Goal: Communication & Community: Participate in discussion

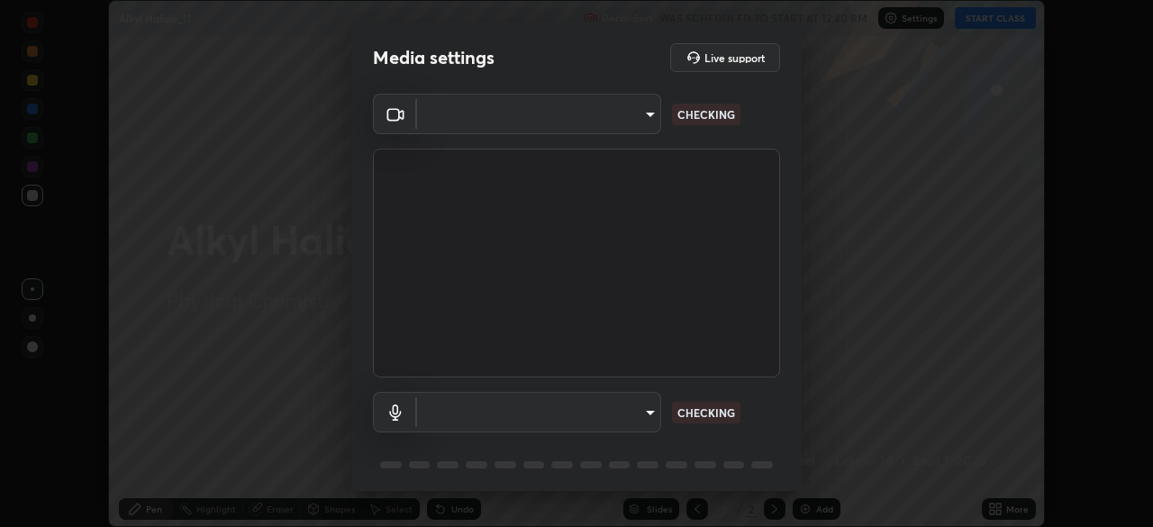
scroll to position [527, 1153]
type input "f5ae6119dc4fab334a8cf66c369197aa9d1a3f6993b34b3aeb85a59339566d19"
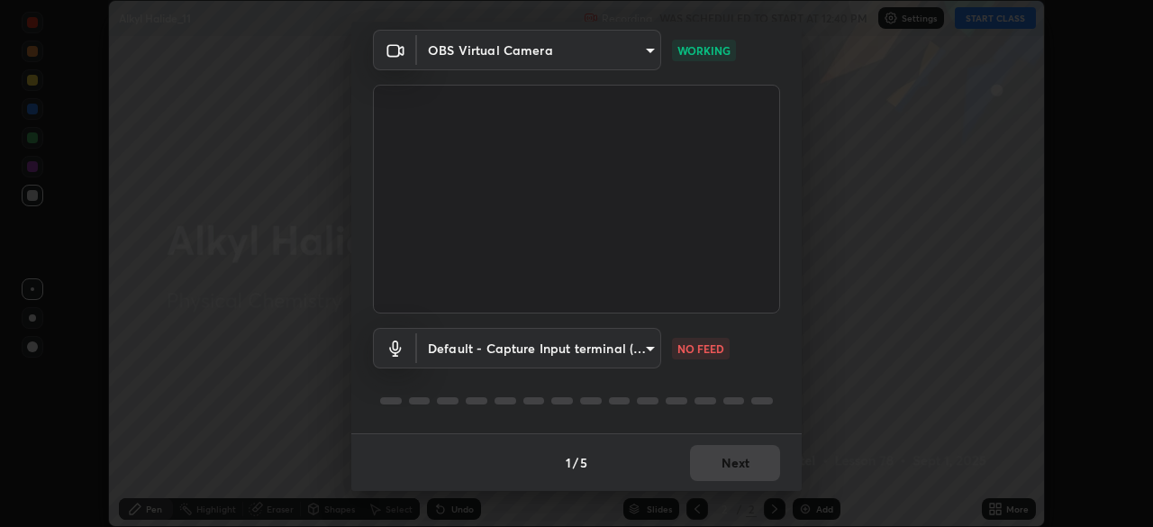
click at [648, 351] on body "Erase all Alkyl Halide_11 Recording WAS SCHEDULED TO START AT 12:40 PM Settings…" at bounding box center [576, 263] width 1153 height 527
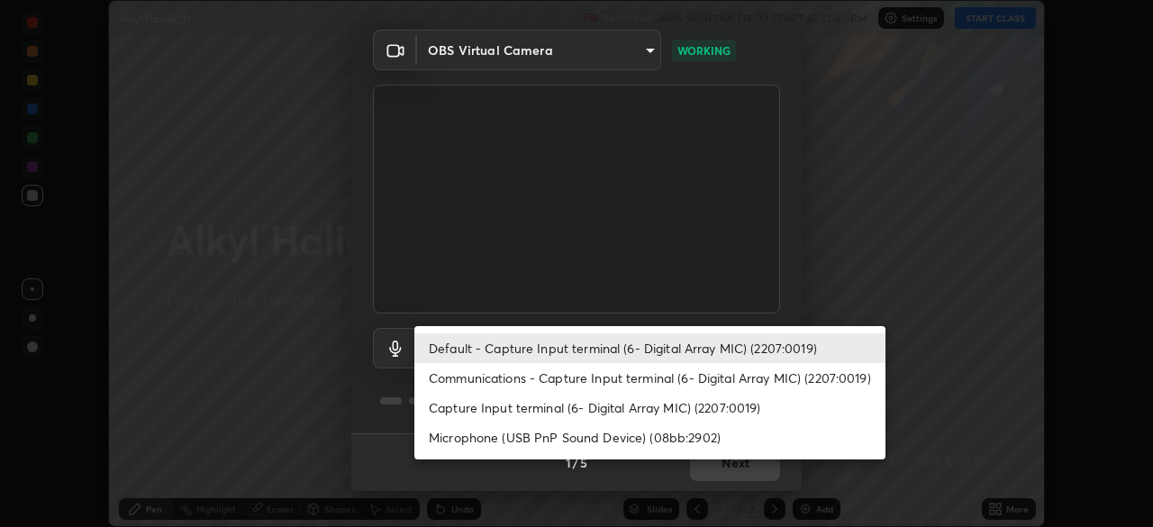
click at [679, 441] on li "Microphone (USB PnP Sound Device) (08bb:2902)" at bounding box center [649, 437] width 471 height 30
type input "b6fc27b3cfd9b16c139071b3e43c8616f7c7432b4493bf15a59cfe2aa5dcb19a"
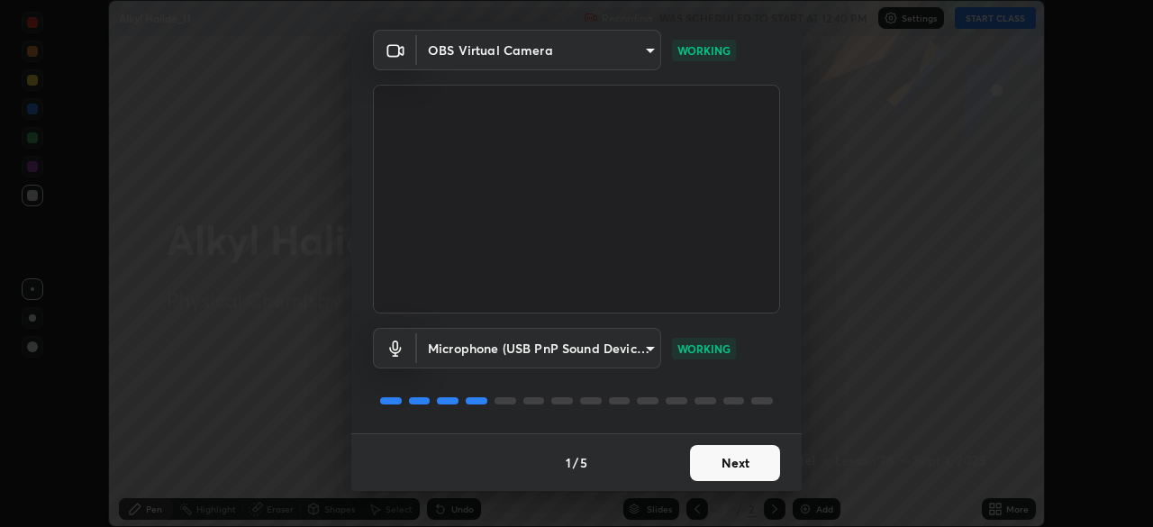
click at [728, 463] on button "Next" at bounding box center [735, 463] width 90 height 36
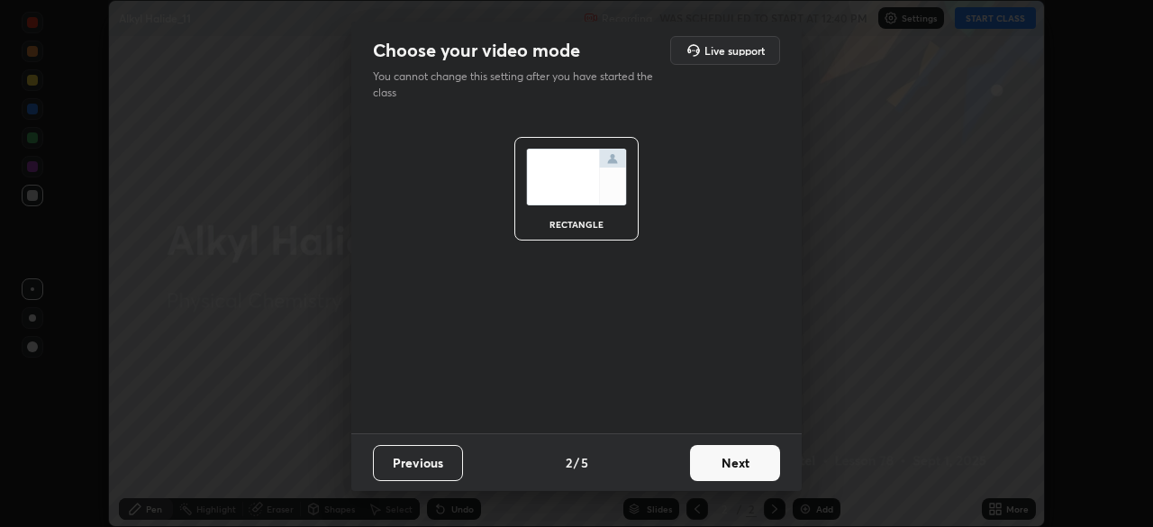
scroll to position [0, 0]
click at [738, 468] on button "Next" at bounding box center [735, 463] width 90 height 36
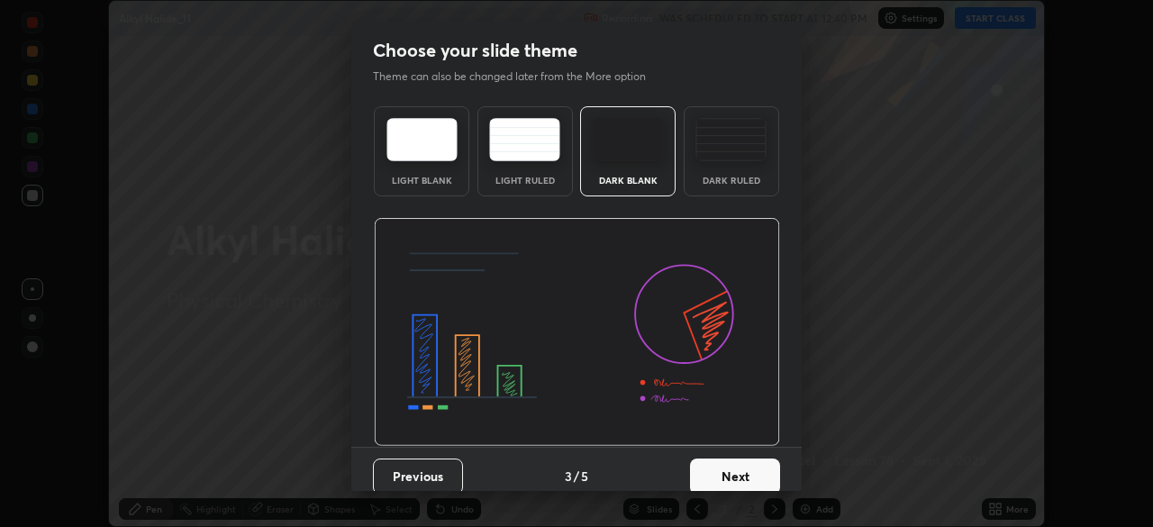
click at [742, 466] on button "Next" at bounding box center [735, 476] width 90 height 36
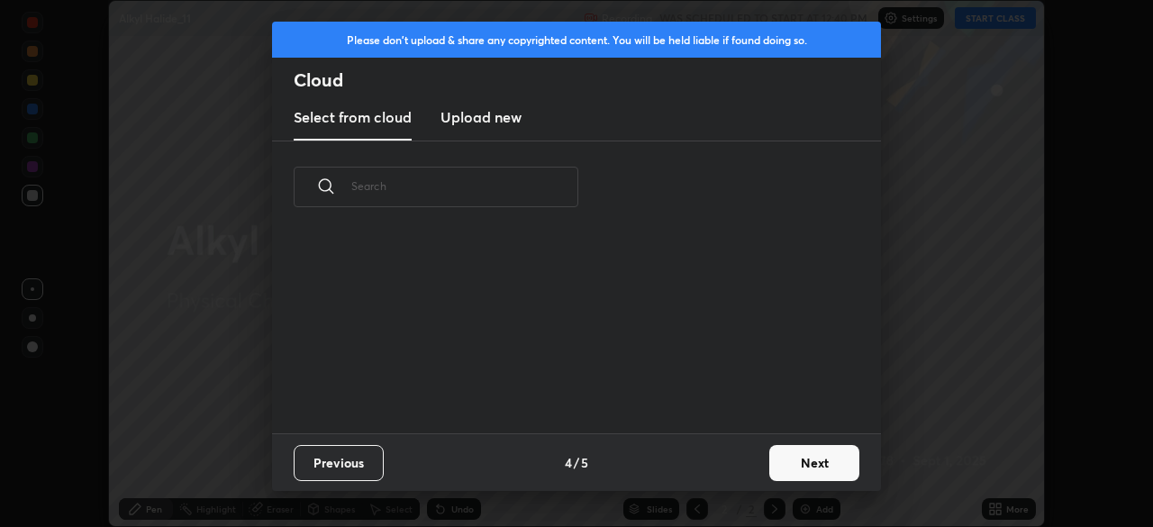
click at [778, 459] on button "Next" at bounding box center [814, 463] width 90 height 36
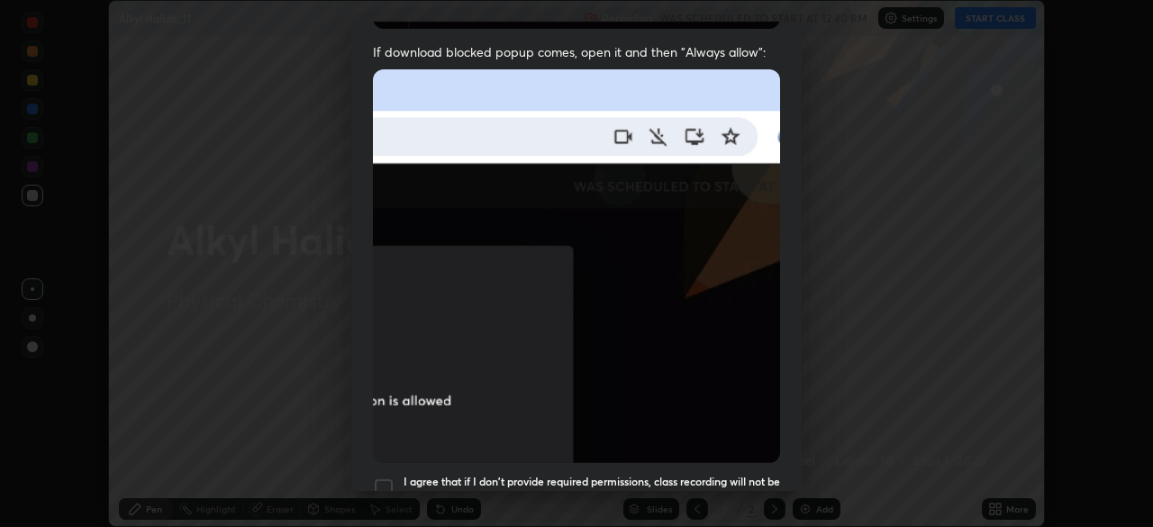
scroll to position [358, 0]
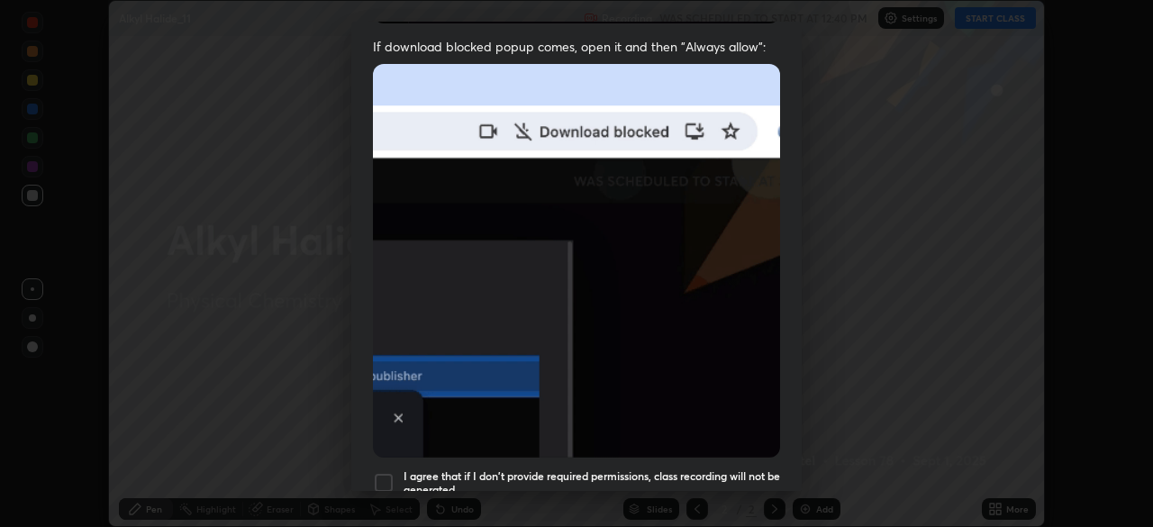
click at [728, 469] on h5 "I agree that if I don't provide required permissions, class recording will not …" at bounding box center [591, 483] width 376 height 28
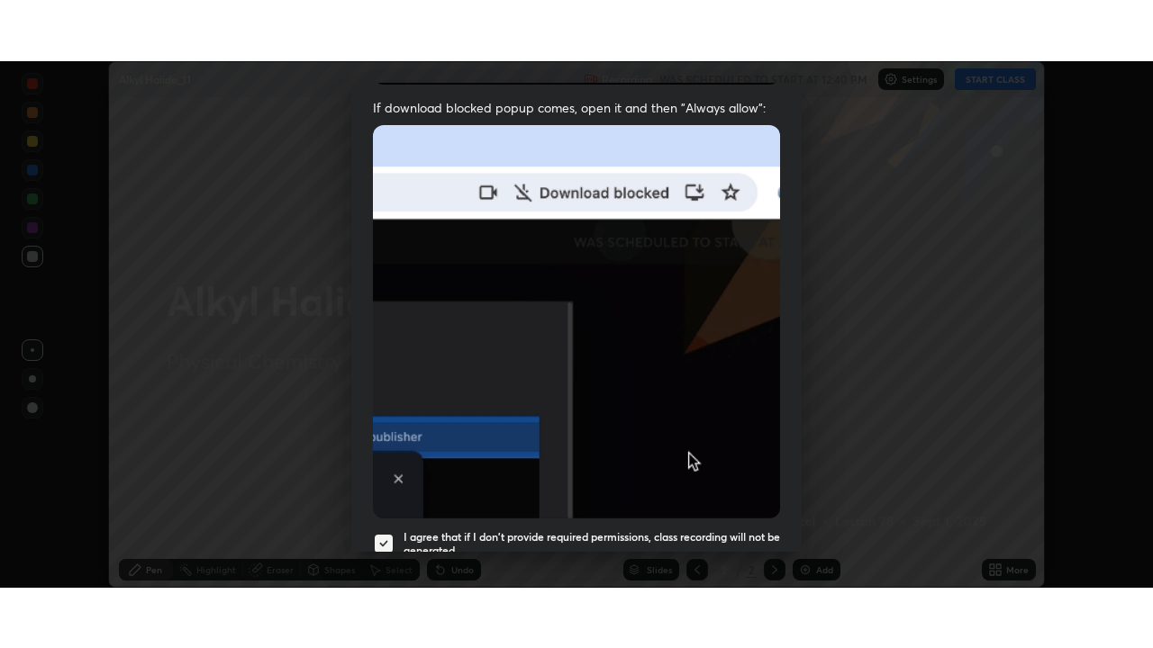
scroll to position [431, 0]
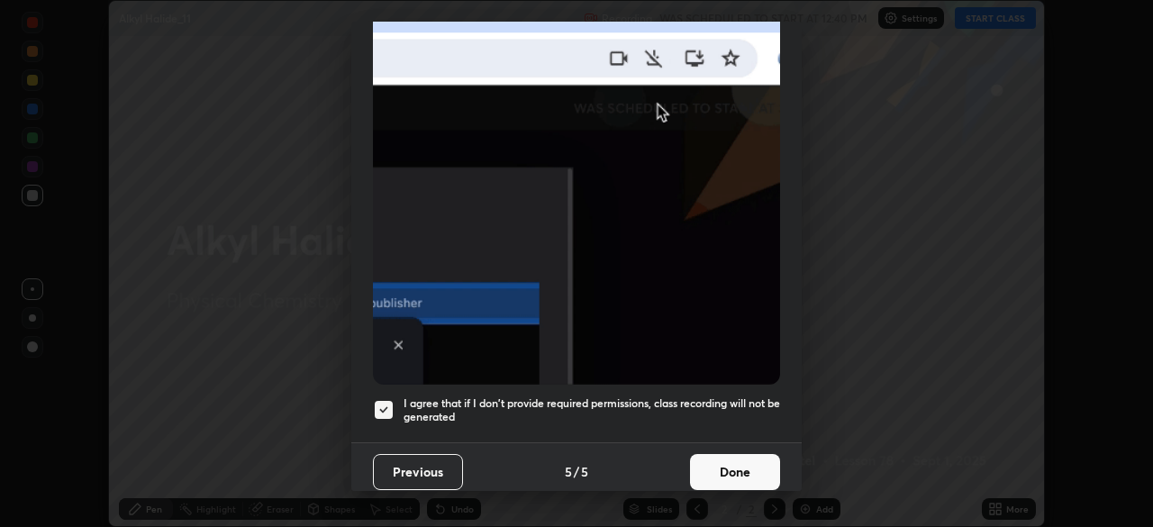
click at [737, 461] on button "Done" at bounding box center [735, 472] width 90 height 36
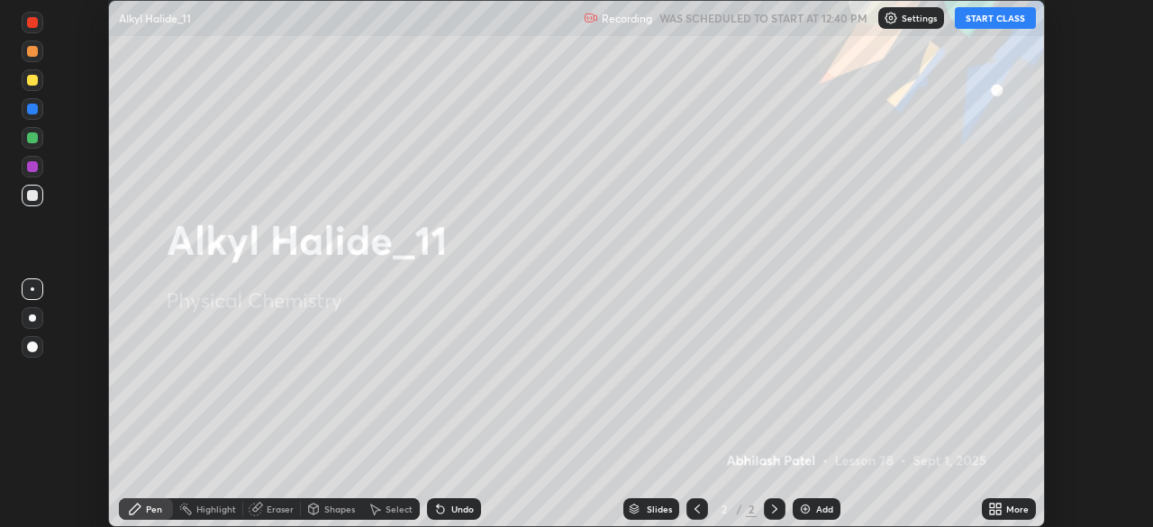
click at [471, 507] on div "Undo" at bounding box center [462, 508] width 23 height 9
click at [1003, 20] on button "START CLASS" at bounding box center [994, 18] width 81 height 22
click at [998, 511] on icon at bounding box center [998, 512] width 5 height 5
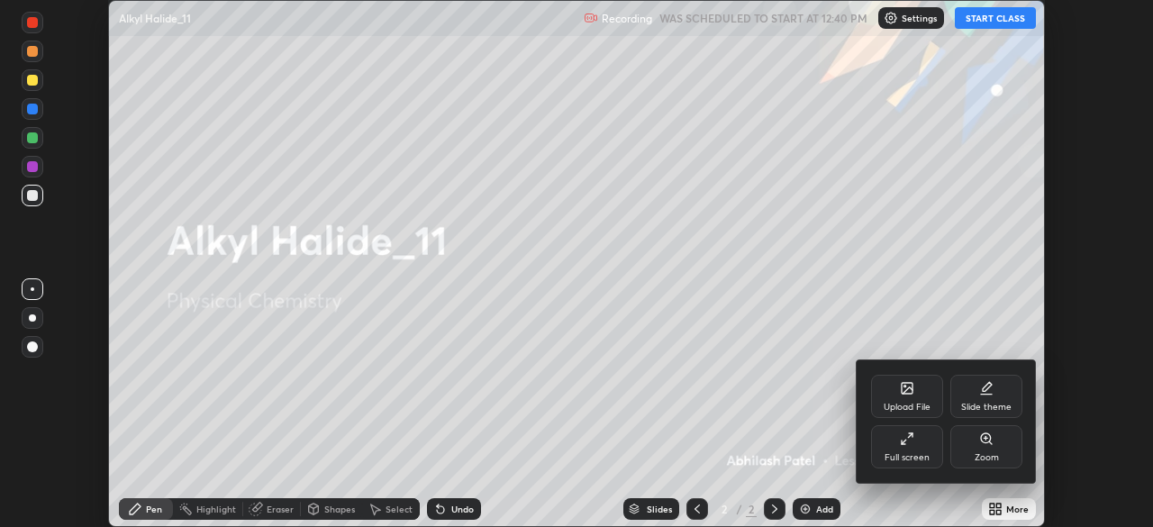
click at [905, 443] on icon at bounding box center [907, 438] width 14 height 14
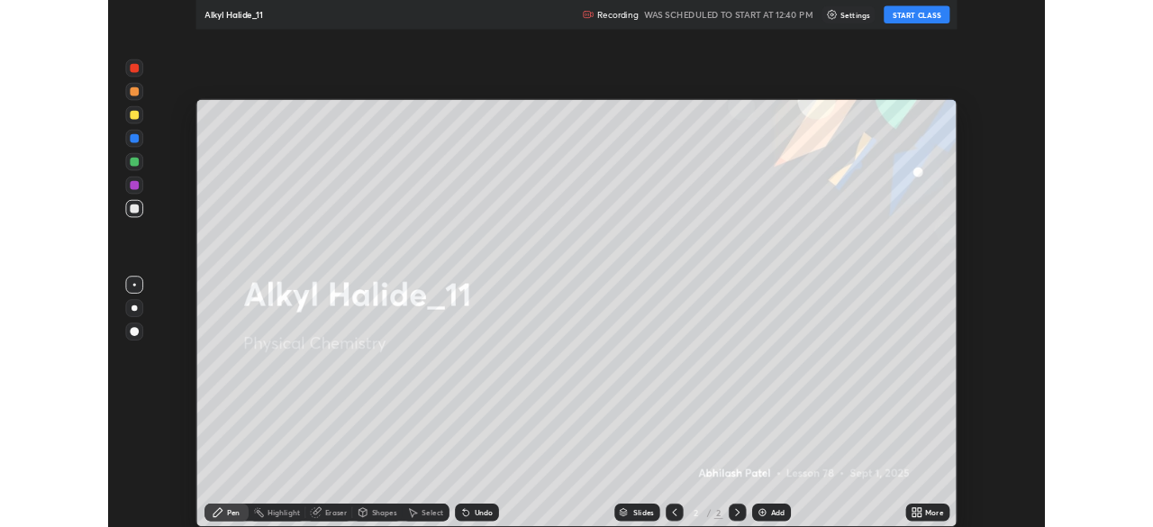
scroll to position [648, 1153]
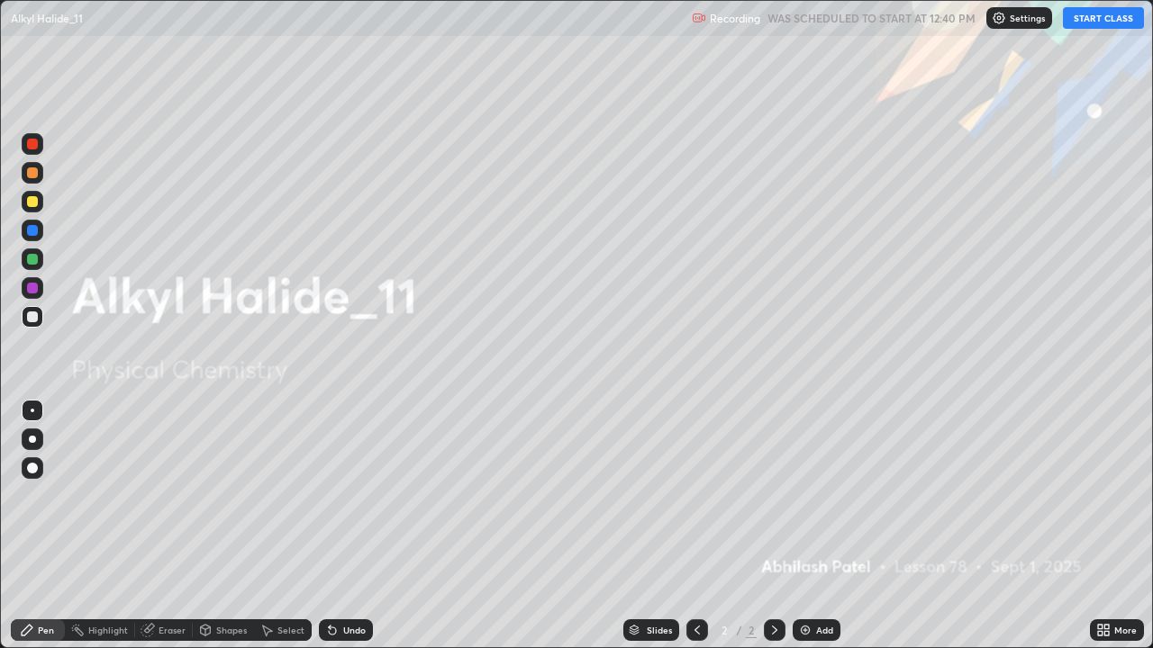
click at [803, 526] on img at bounding box center [805, 630] width 14 height 14
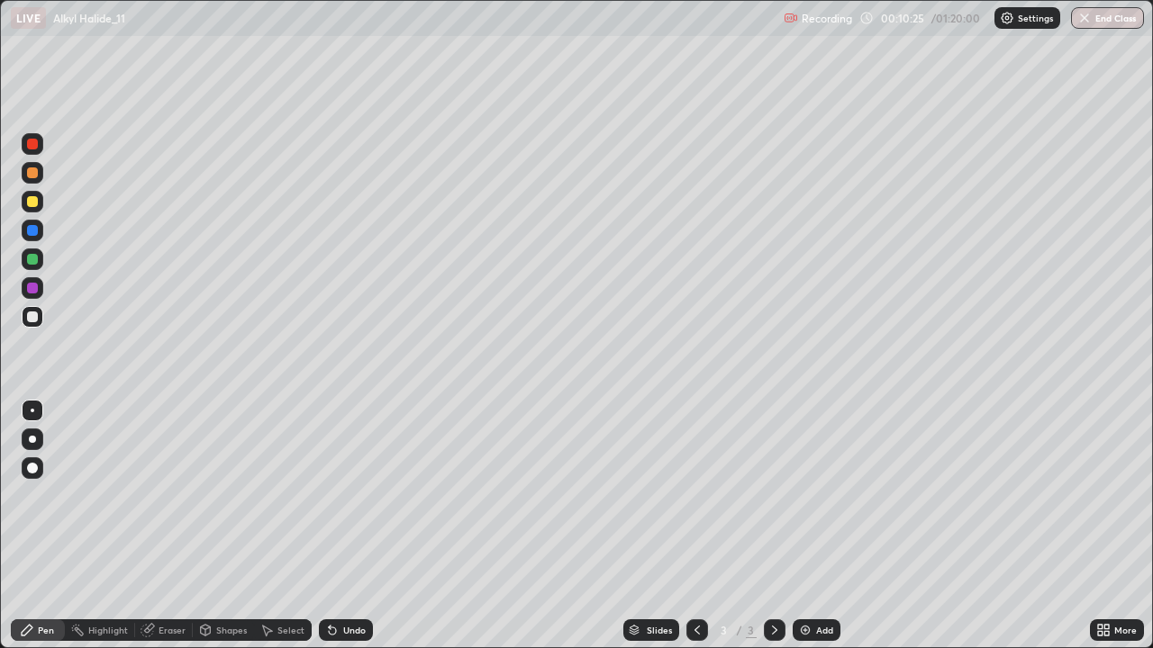
click at [225, 526] on div "Shapes" at bounding box center [231, 630] width 31 height 9
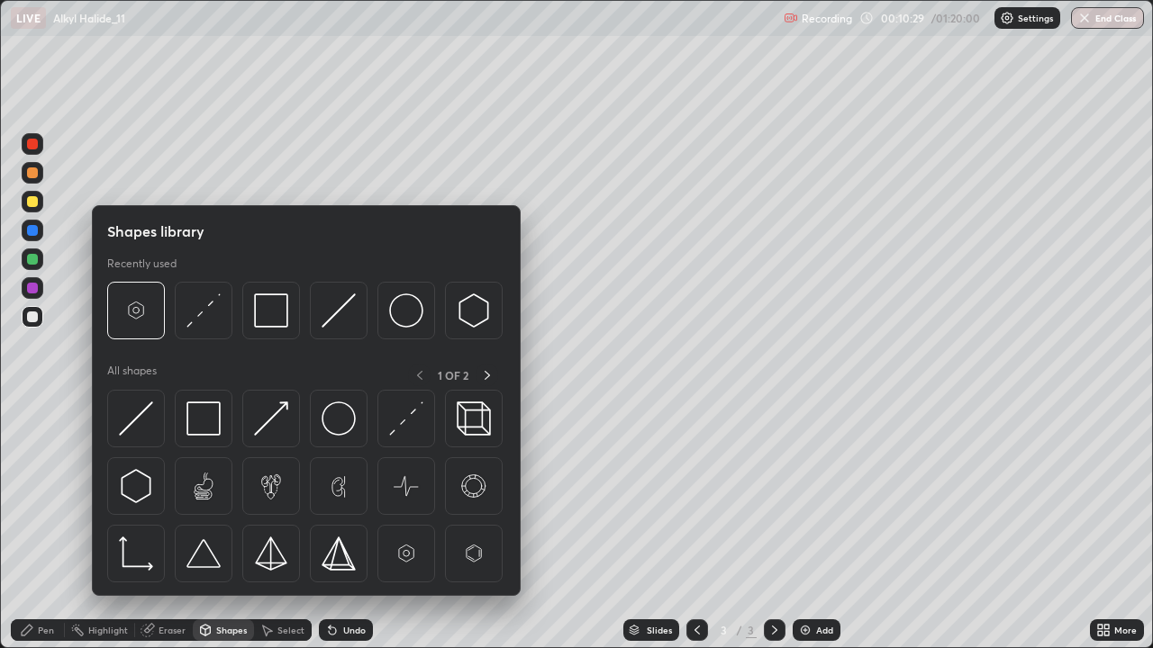
click at [53, 526] on div "Pen" at bounding box center [38, 630] width 54 height 22
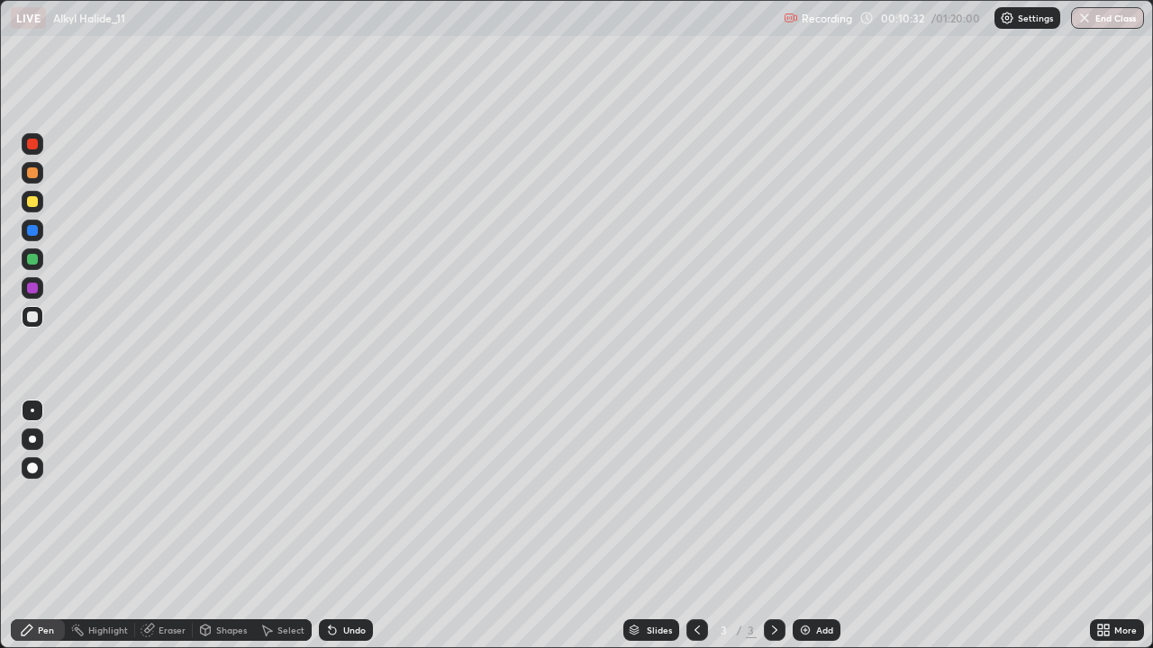
click at [343, 526] on div "Undo" at bounding box center [354, 630] width 23 height 9
click at [346, 526] on div "Undo" at bounding box center [354, 630] width 23 height 9
click at [40, 432] on div at bounding box center [33, 440] width 22 height 22
click at [350, 526] on div "Undo" at bounding box center [346, 630] width 54 height 22
click at [357, 526] on div "Undo" at bounding box center [346, 630] width 54 height 22
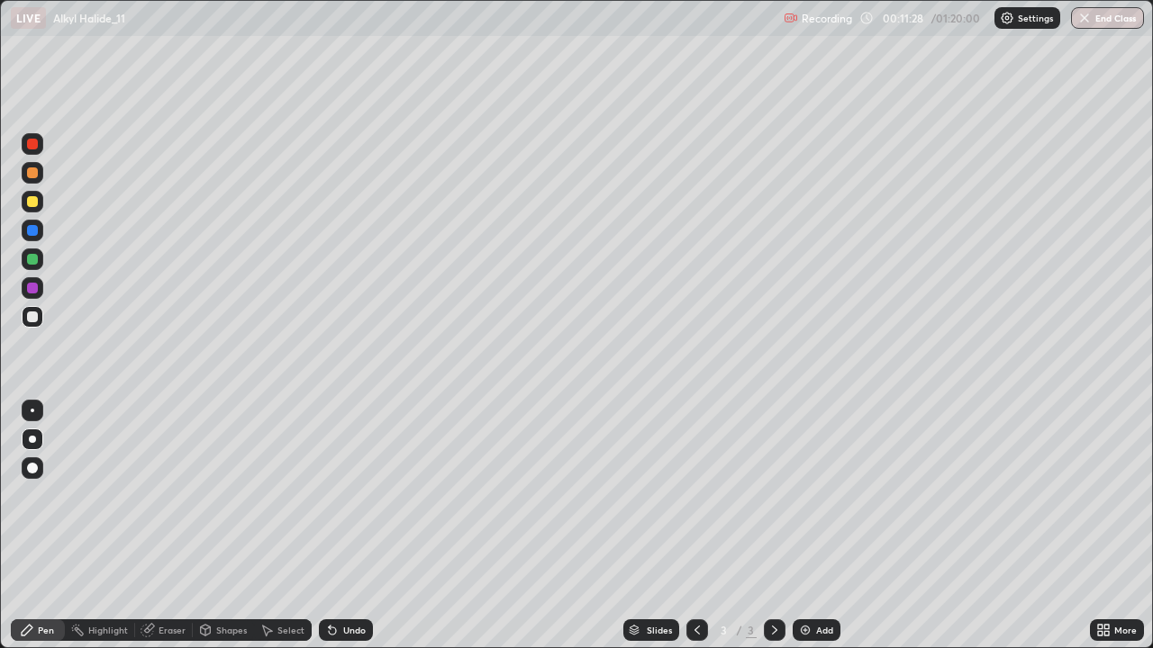
click at [277, 526] on div "Select" at bounding box center [290, 630] width 27 height 9
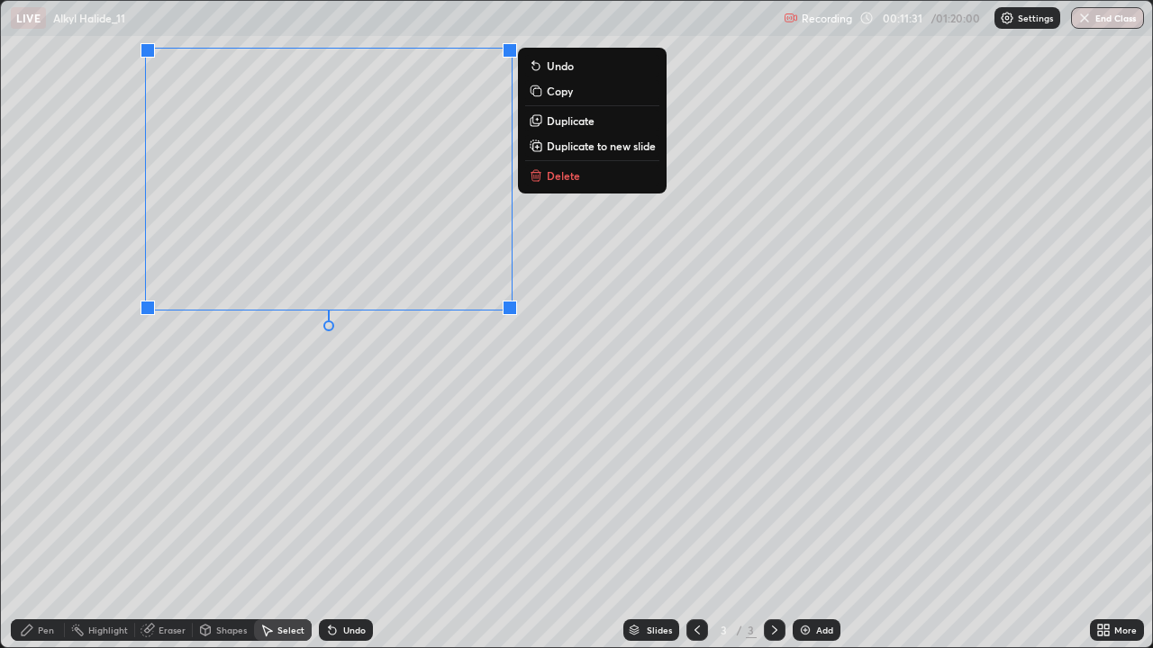
click at [512, 385] on div "0 ° Undo Copy Duplicate Duplicate to new slide Delete" at bounding box center [576, 324] width 1151 height 647
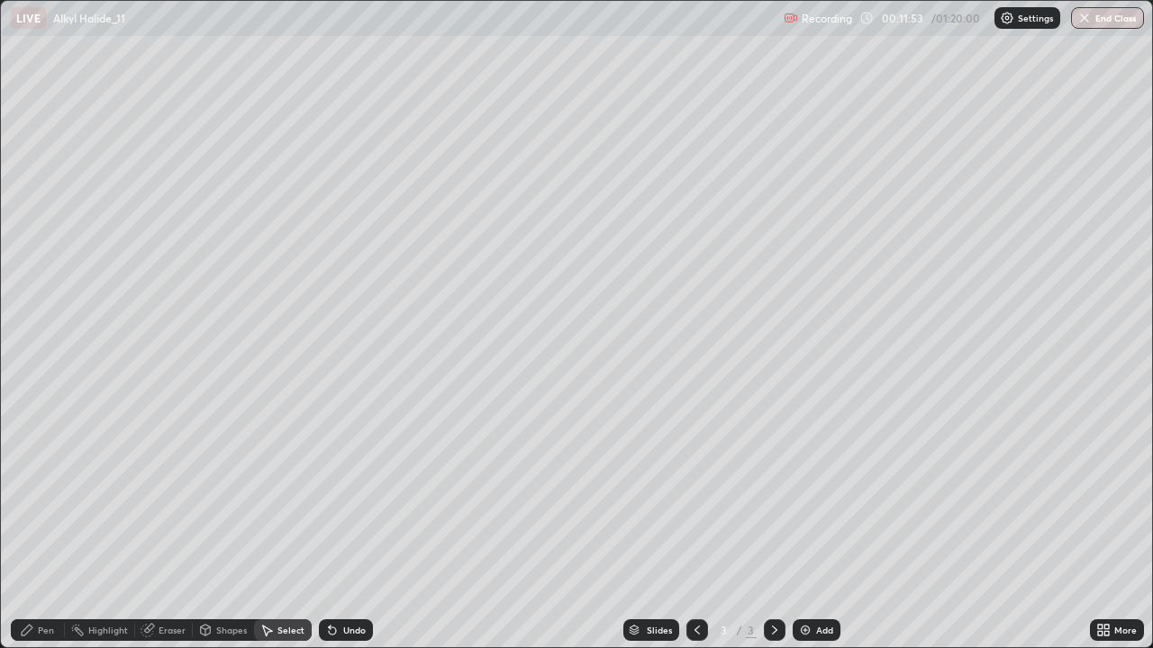
click at [47, 526] on div "Pen" at bounding box center [38, 630] width 54 height 22
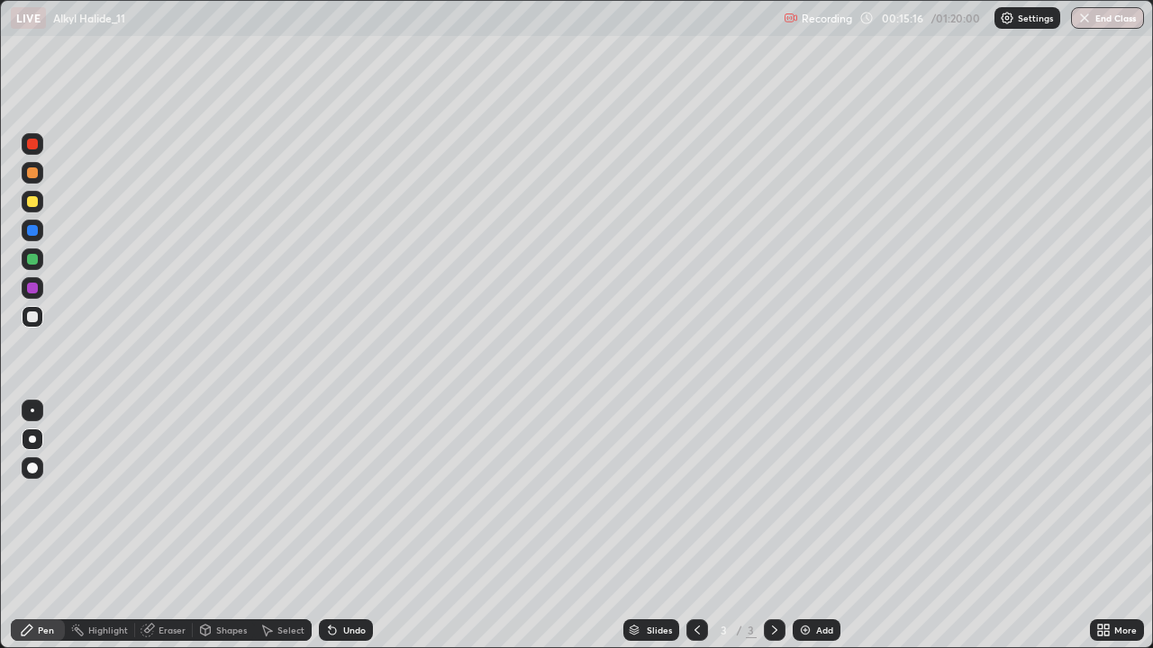
click at [359, 526] on div "Undo" at bounding box center [354, 630] width 23 height 9
click at [294, 526] on div "Select" at bounding box center [283, 630] width 58 height 22
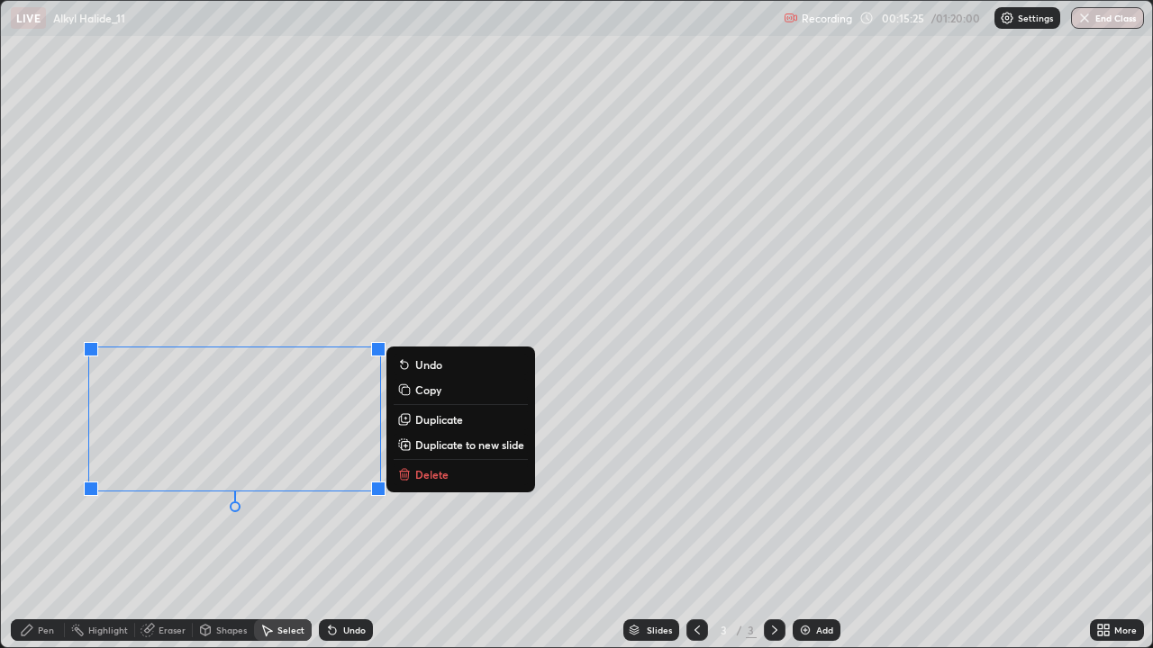
click at [304, 302] on div "0 ° Undo Copy Duplicate Duplicate to new slide Delete" at bounding box center [576, 324] width 1151 height 647
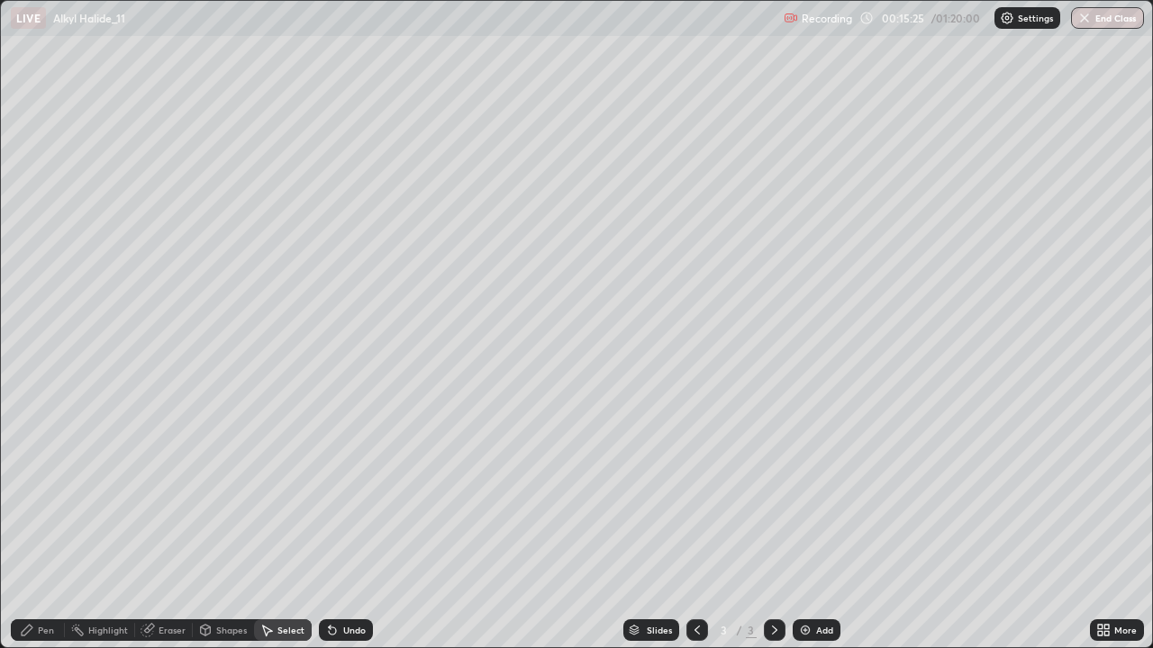
click at [50, 526] on div "Pen" at bounding box center [46, 630] width 16 height 9
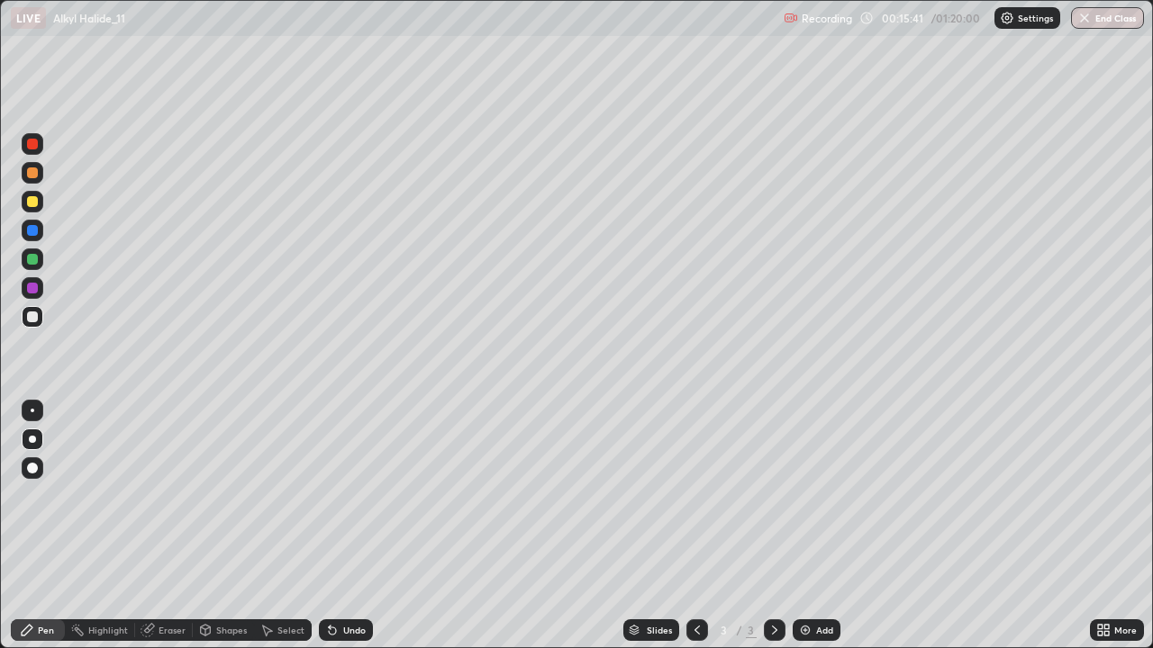
click at [350, 526] on div "Undo" at bounding box center [354, 630] width 23 height 9
click at [176, 526] on div "Eraser" at bounding box center [171, 630] width 27 height 9
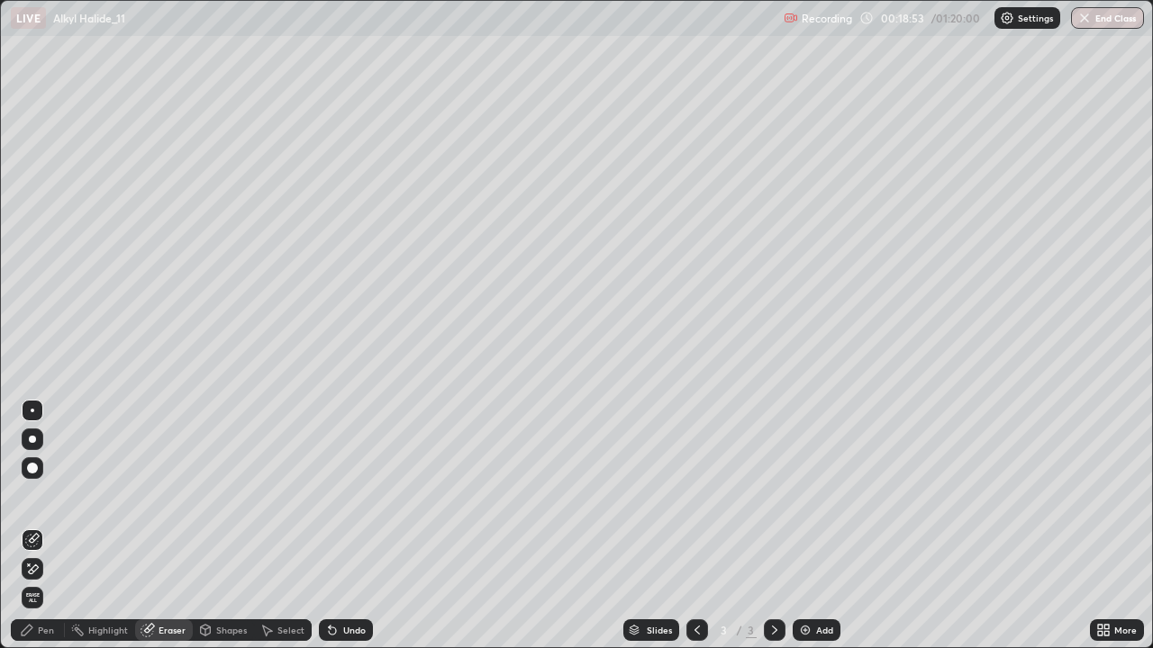
click at [44, 526] on div "Pen" at bounding box center [38, 630] width 54 height 22
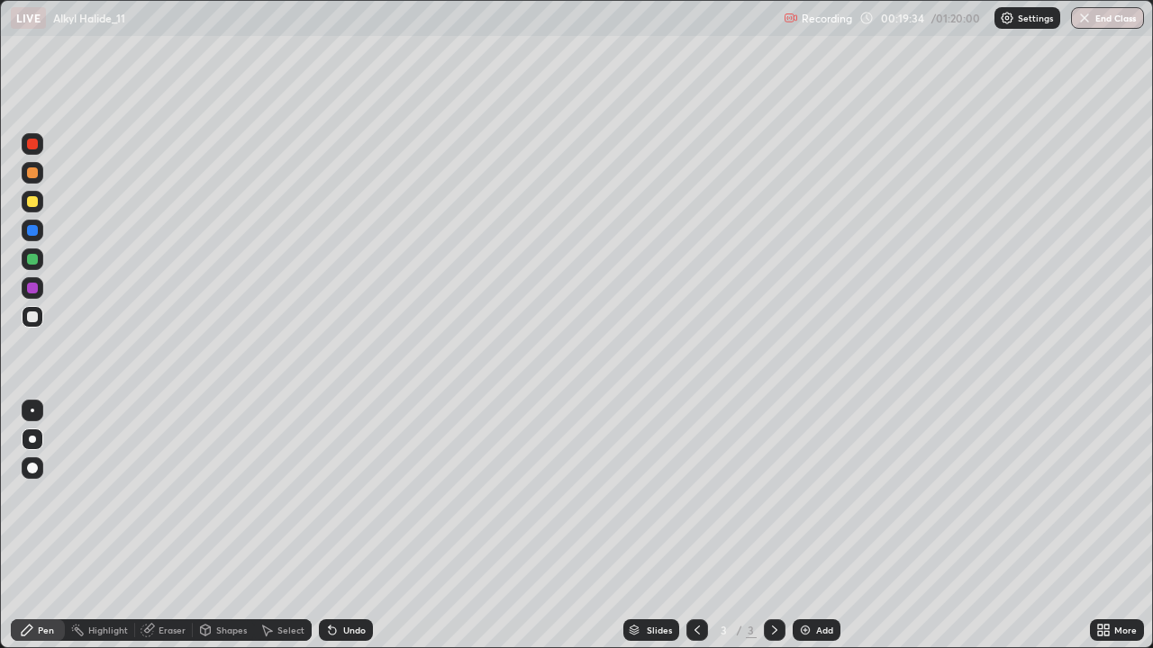
click at [343, 526] on div "Undo" at bounding box center [354, 630] width 23 height 9
click at [339, 526] on div "Undo" at bounding box center [346, 630] width 54 height 22
click at [348, 526] on div "Undo" at bounding box center [354, 630] width 23 height 9
click at [33, 202] on div at bounding box center [32, 201] width 11 height 11
click at [343, 526] on div "Undo" at bounding box center [346, 630] width 54 height 22
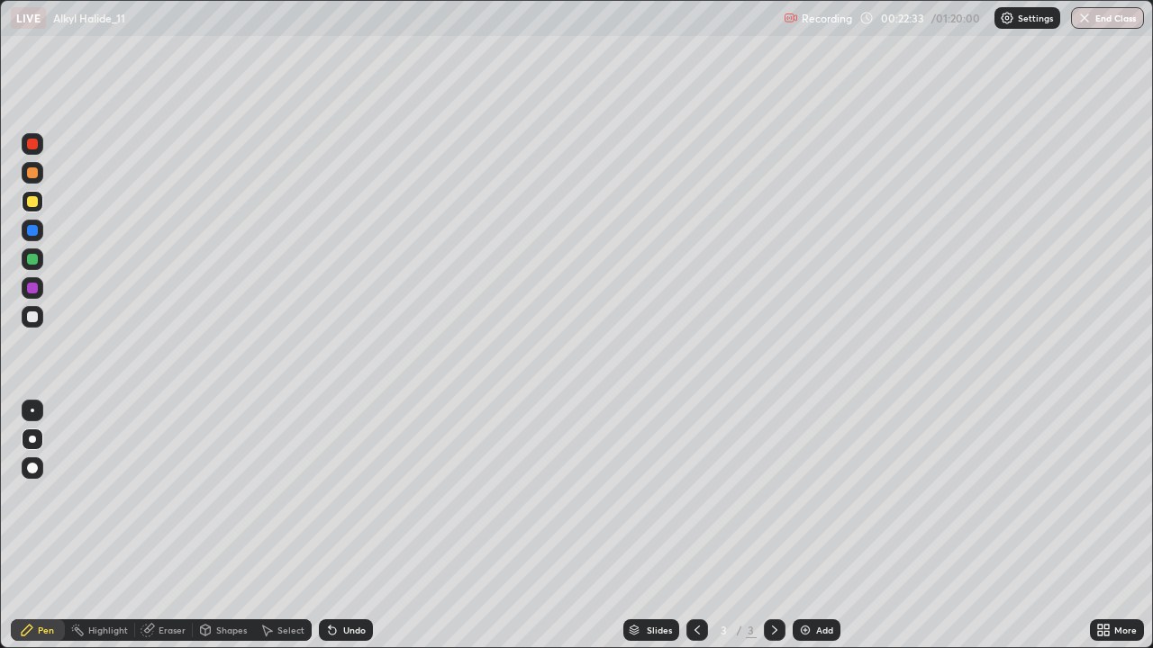
click at [277, 526] on div "Select" at bounding box center [290, 630] width 27 height 9
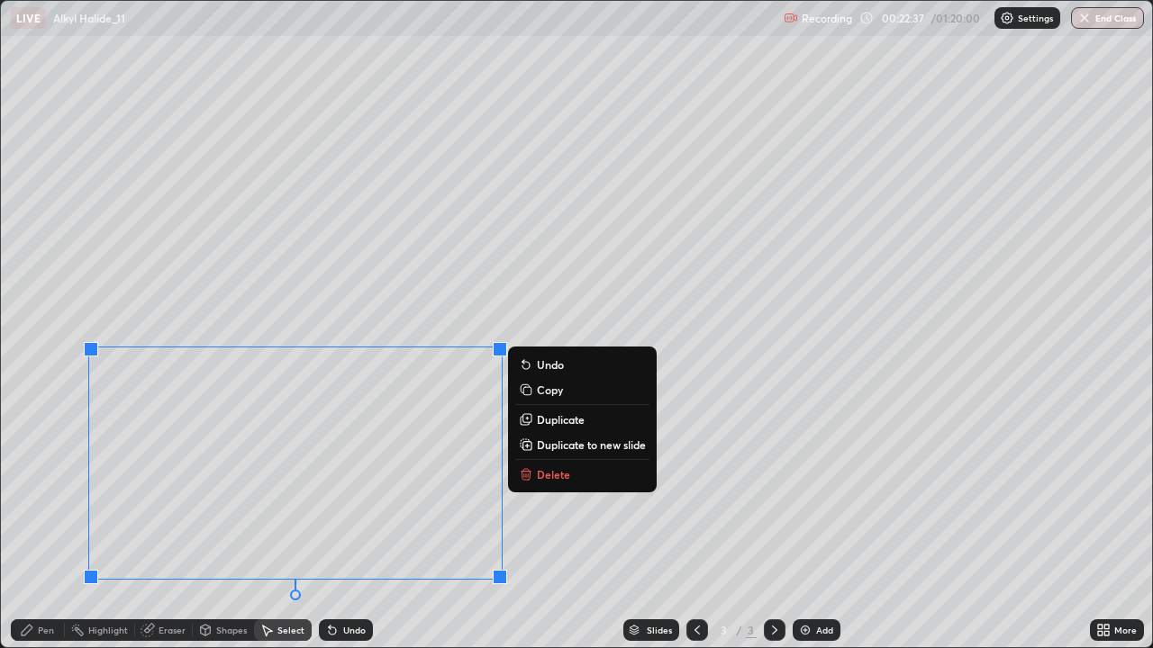
click at [569, 445] on p "Duplicate to new slide" at bounding box center [591, 445] width 109 height 14
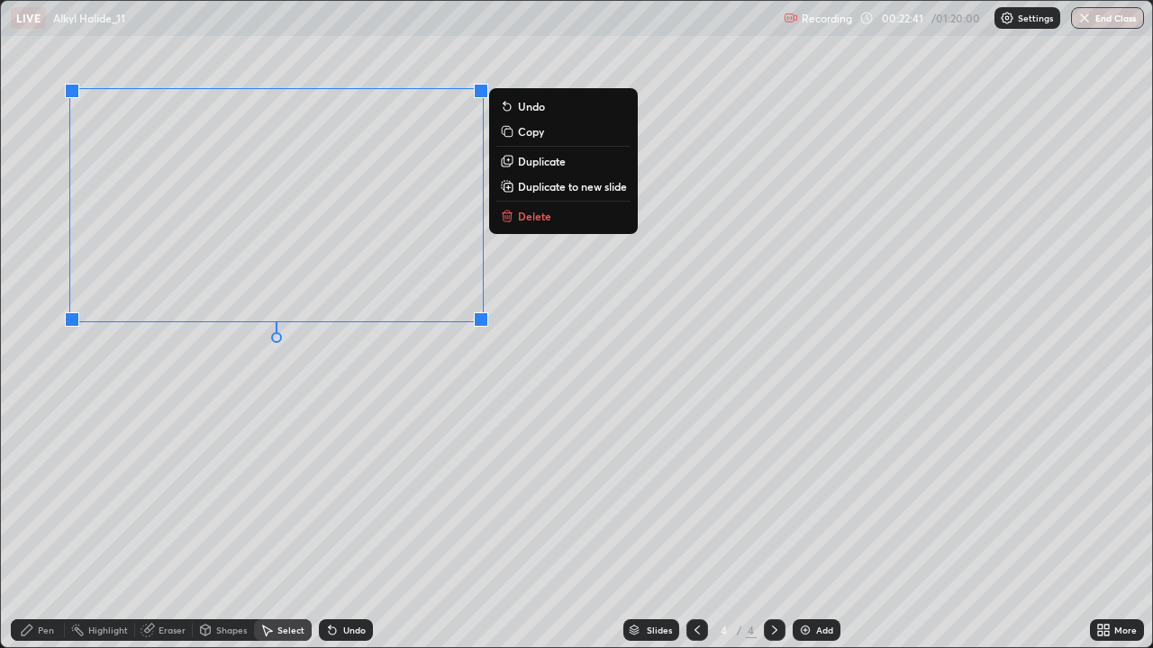
click at [402, 416] on div "0 ° Undo Copy Duplicate Duplicate to new slide Delete" at bounding box center [576, 324] width 1151 height 647
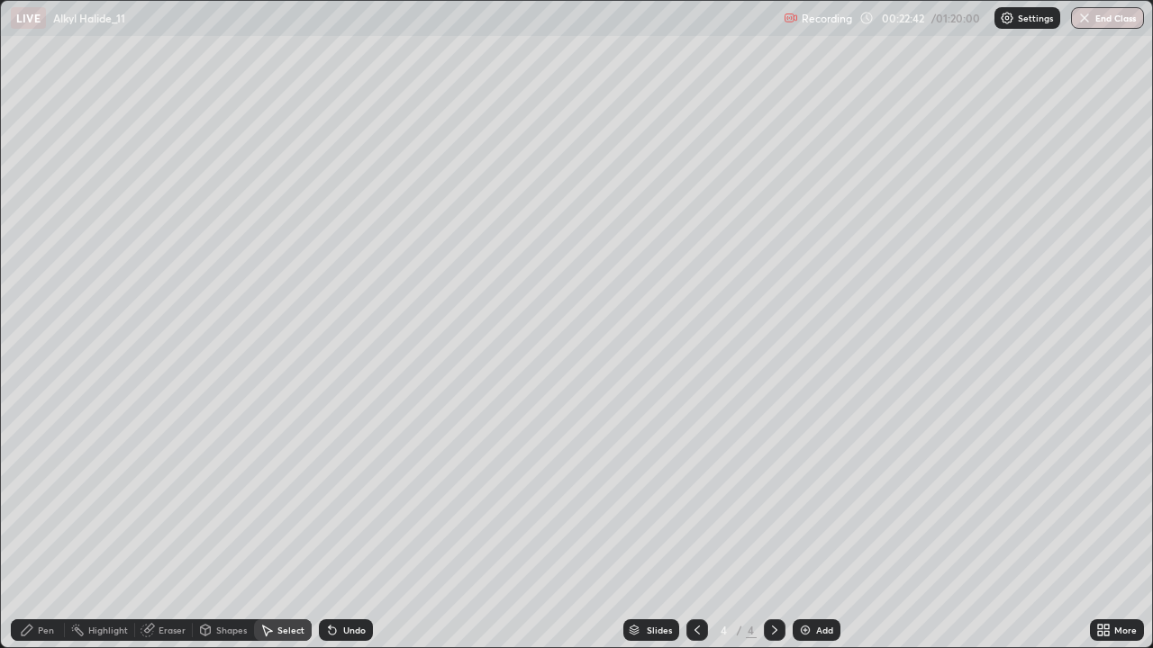
click at [45, 526] on div "Pen" at bounding box center [46, 630] width 16 height 9
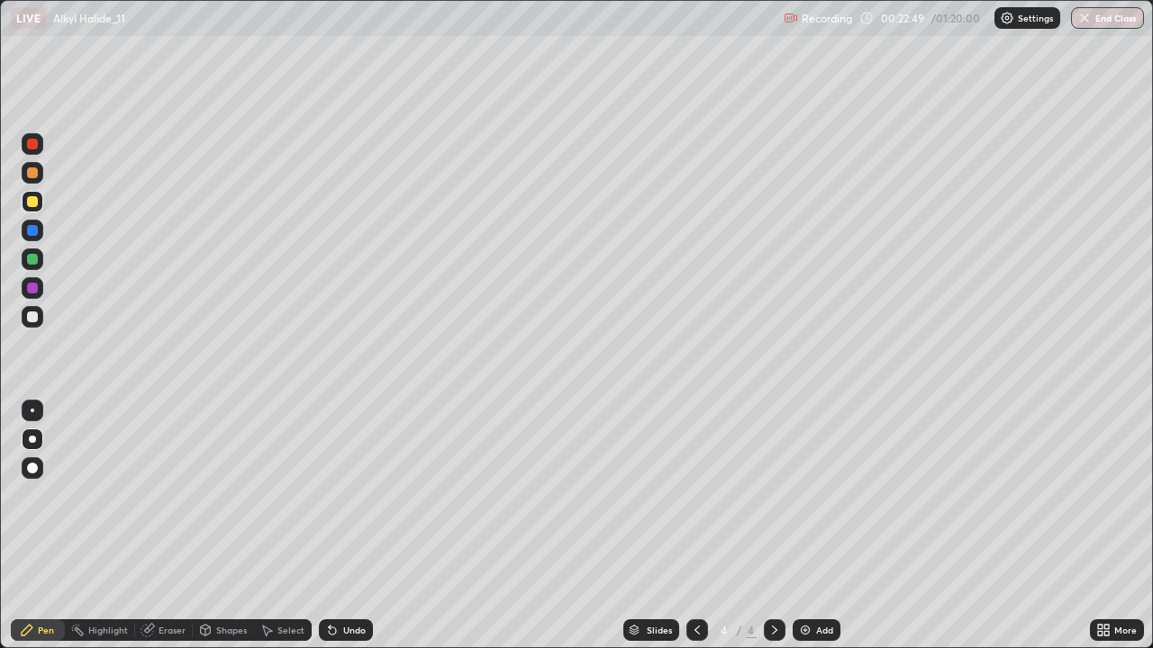
click at [353, 526] on div "Undo" at bounding box center [354, 630] width 23 height 9
click at [357, 526] on div "Undo" at bounding box center [346, 630] width 54 height 22
click at [343, 526] on div "Undo" at bounding box center [346, 630] width 54 height 22
click at [335, 526] on icon at bounding box center [332, 630] width 14 height 14
click at [330, 526] on icon at bounding box center [332, 631] width 7 height 7
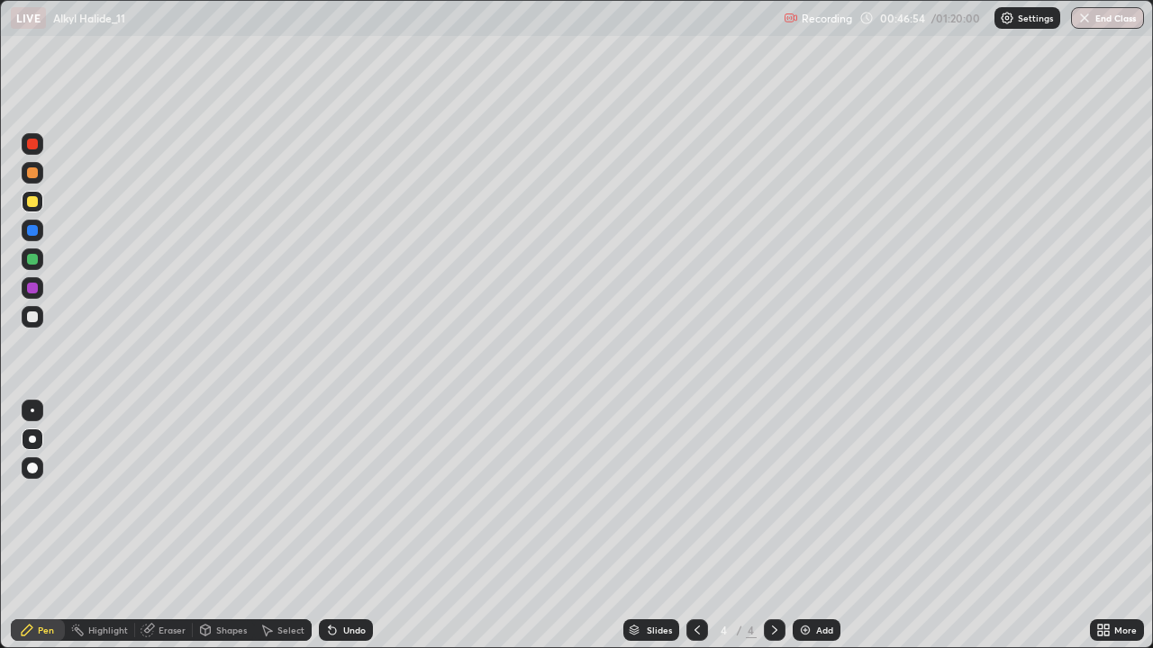
click at [818, 526] on div "Add" at bounding box center [824, 630] width 17 height 9
click at [33, 317] on div at bounding box center [32, 317] width 11 height 11
click at [367, 526] on div "Undo" at bounding box center [346, 630] width 54 height 22
click at [329, 526] on icon at bounding box center [330, 627] width 2 height 2
click at [239, 526] on div "Shapes" at bounding box center [223, 630] width 61 height 22
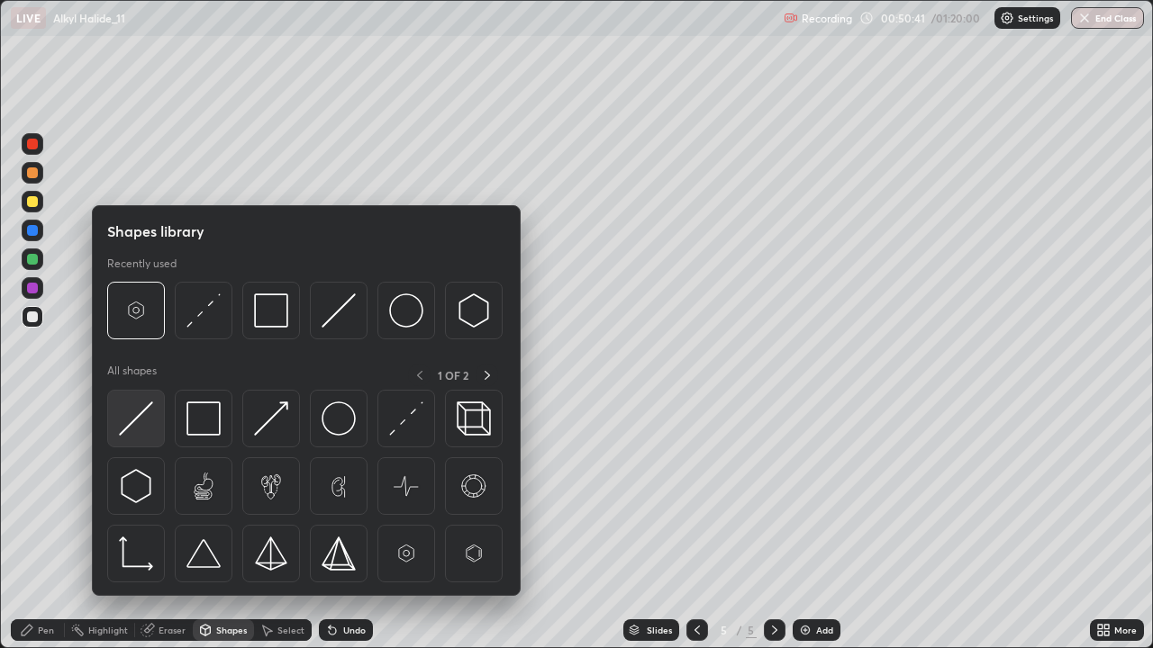
click at [145, 422] on img at bounding box center [136, 419] width 34 height 34
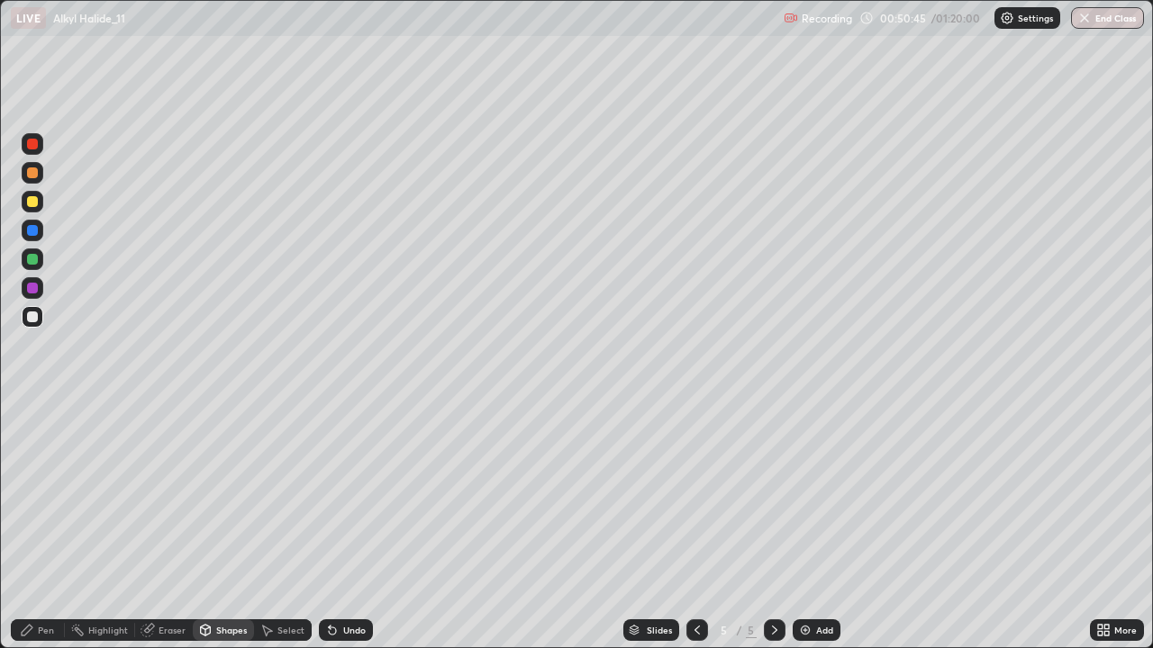
click at [54, 526] on div "Pen" at bounding box center [38, 630] width 54 height 22
click at [370, 526] on div "Undo" at bounding box center [346, 630] width 54 height 22
click at [357, 526] on div "Undo" at bounding box center [354, 630] width 23 height 9
click at [816, 526] on div "Add" at bounding box center [824, 630] width 17 height 9
click at [220, 526] on div "Shapes" at bounding box center [223, 630] width 61 height 22
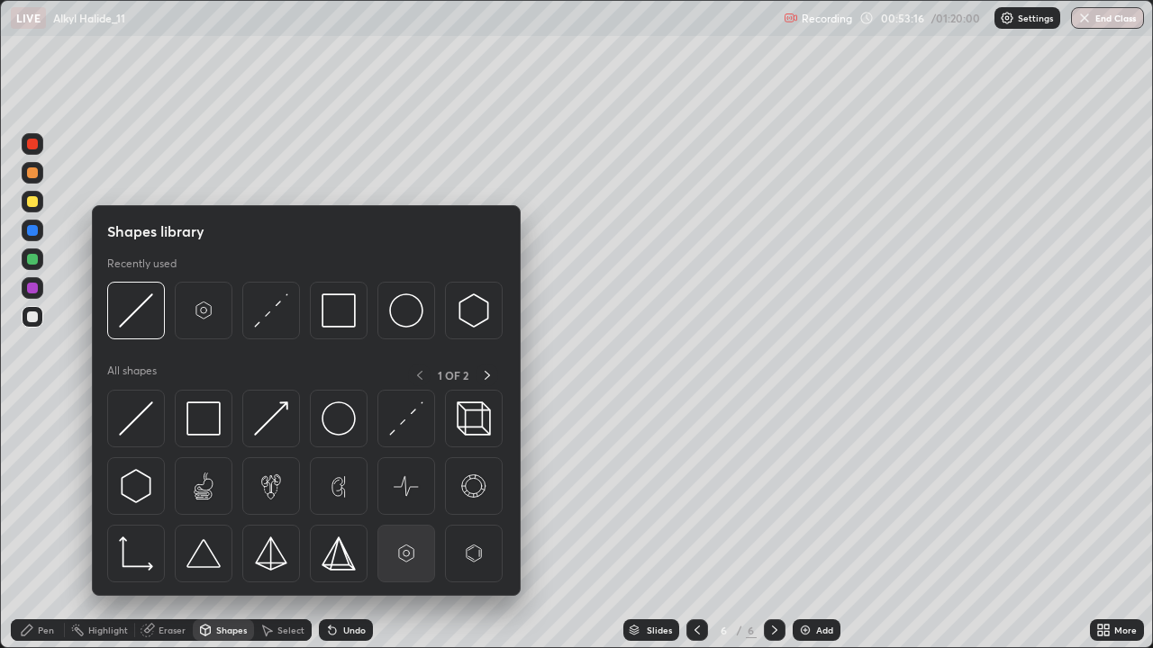
click at [408, 526] on img at bounding box center [406, 554] width 34 height 34
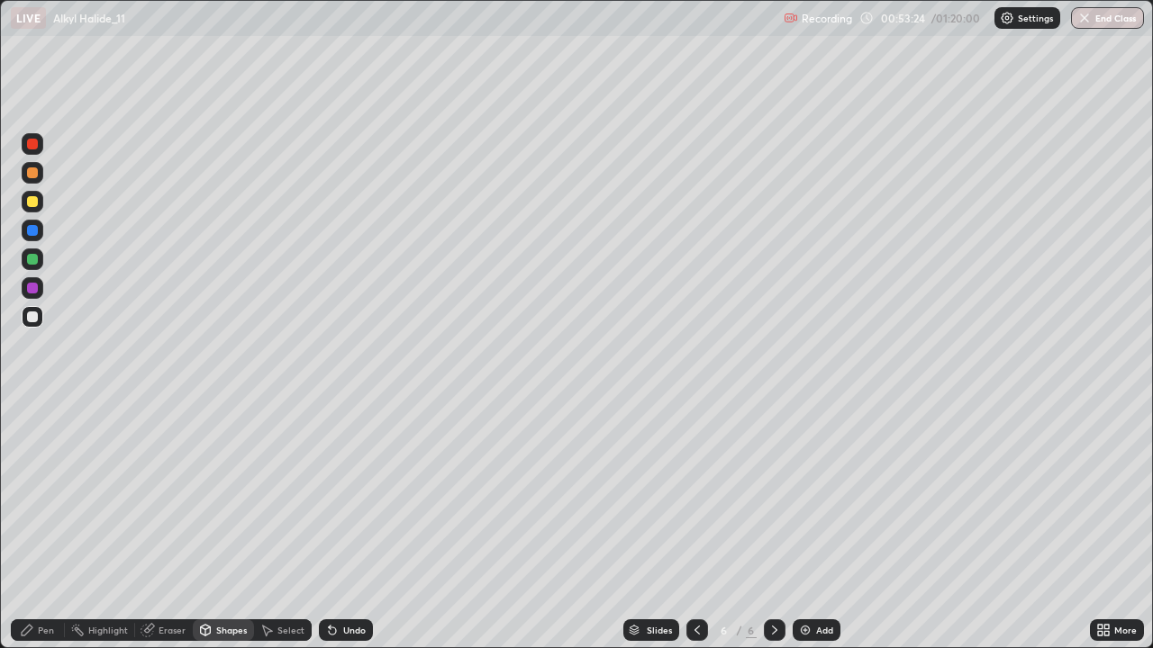
click at [55, 526] on div "Pen" at bounding box center [38, 630] width 54 height 22
click at [225, 526] on div "Shapes" at bounding box center [231, 630] width 31 height 9
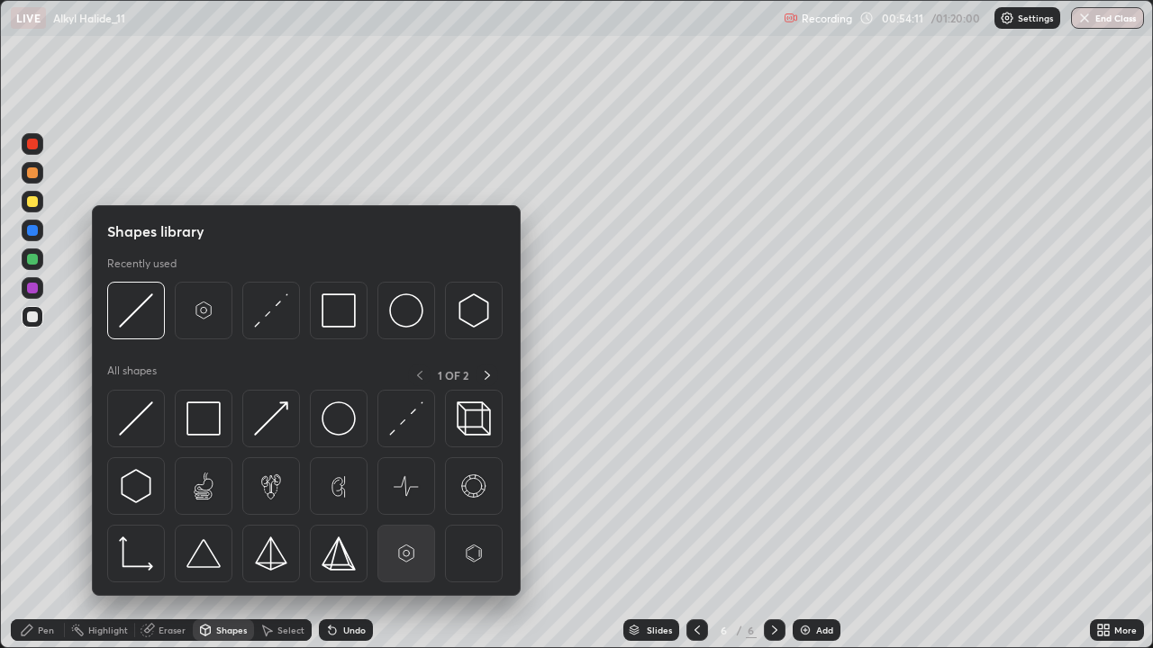
click at [397, 526] on img at bounding box center [406, 554] width 34 height 34
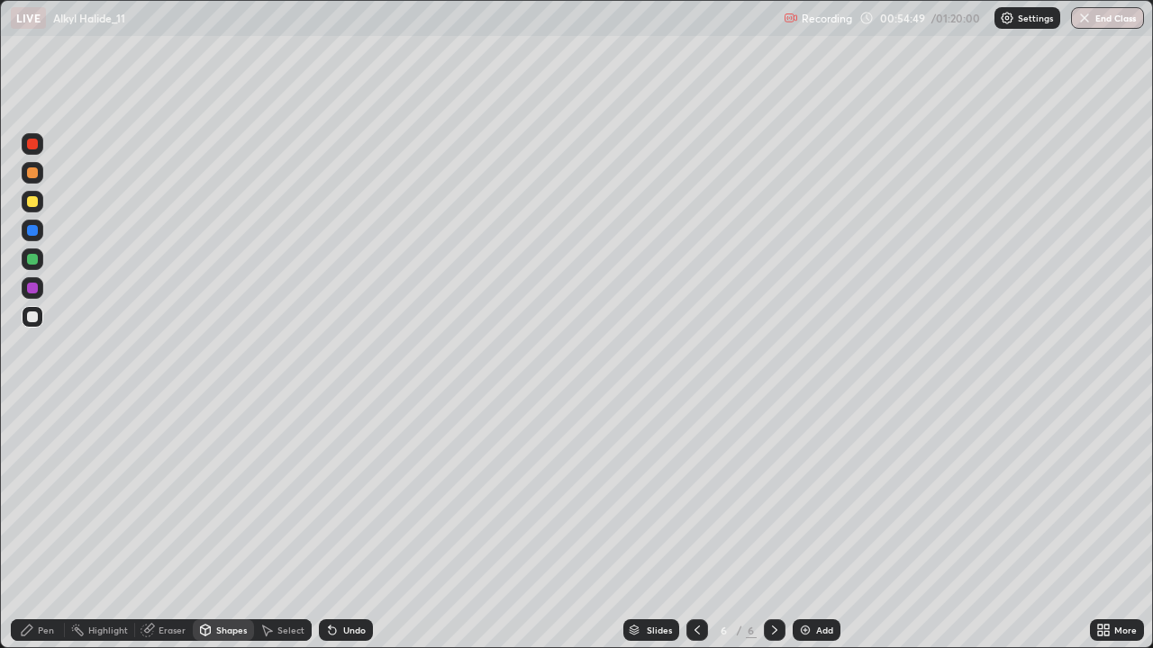
click at [44, 526] on div "Pen" at bounding box center [46, 630] width 16 height 9
click at [227, 526] on div "Shapes" at bounding box center [231, 630] width 31 height 9
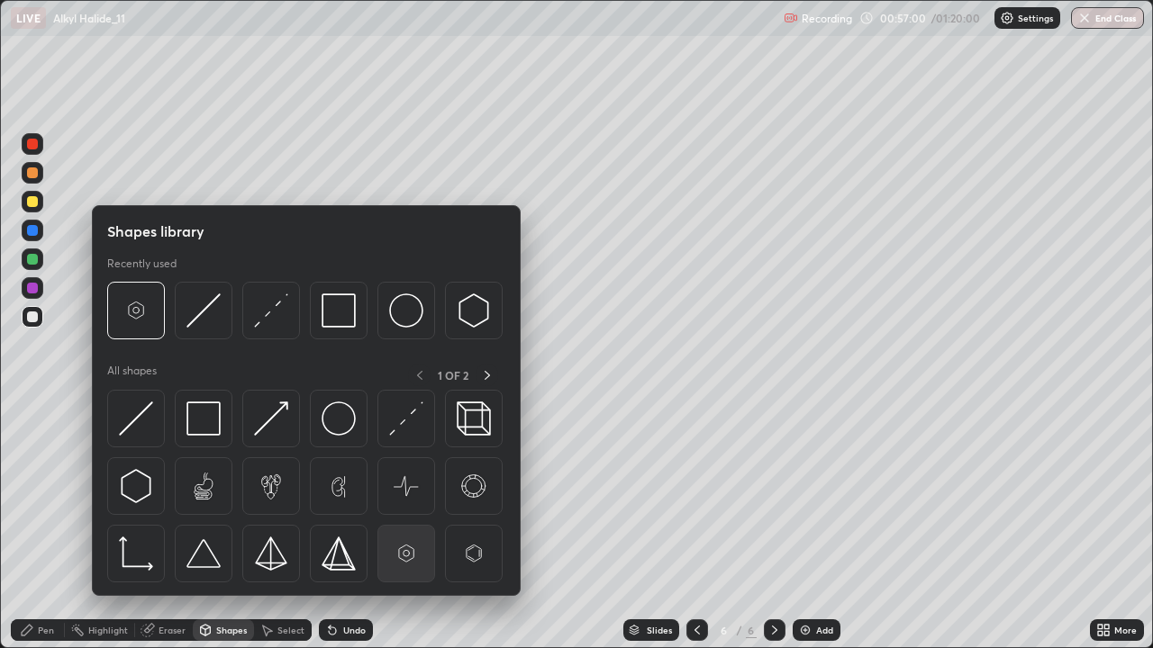
click at [408, 526] on img at bounding box center [406, 554] width 34 height 34
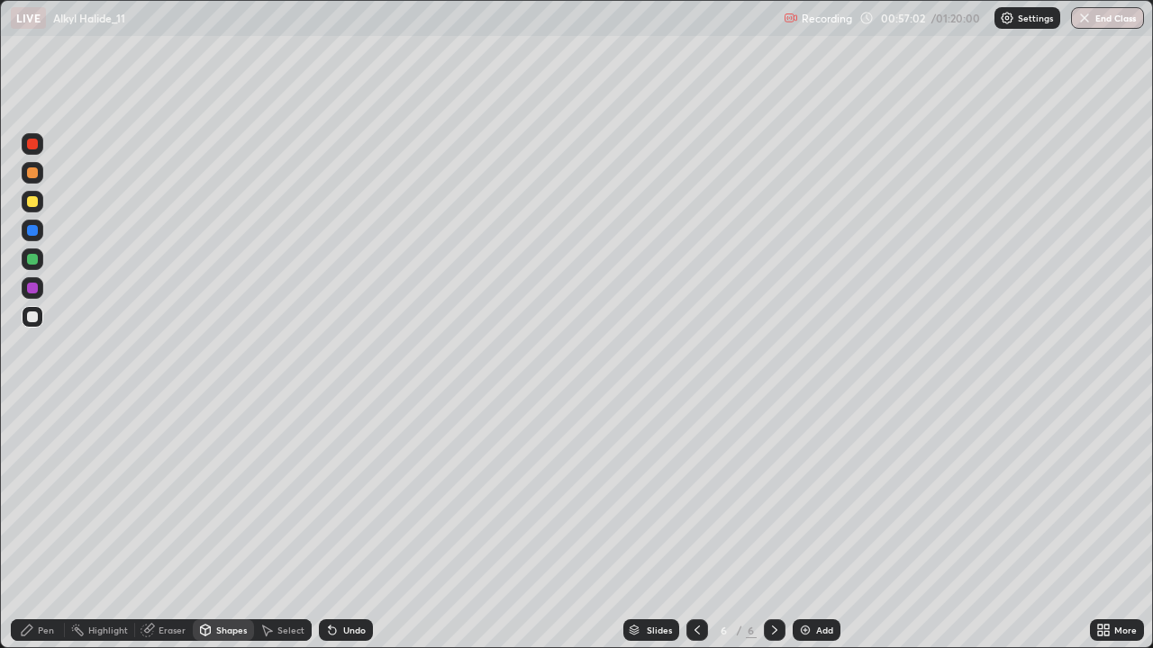
click at [44, 526] on div "Pen" at bounding box center [38, 630] width 54 height 22
click at [351, 526] on div "Undo" at bounding box center [346, 630] width 54 height 22
click at [359, 526] on div "Undo" at bounding box center [354, 630] width 23 height 9
click at [340, 526] on div "Undo" at bounding box center [346, 630] width 54 height 22
click at [329, 526] on icon at bounding box center [330, 627] width 2 height 2
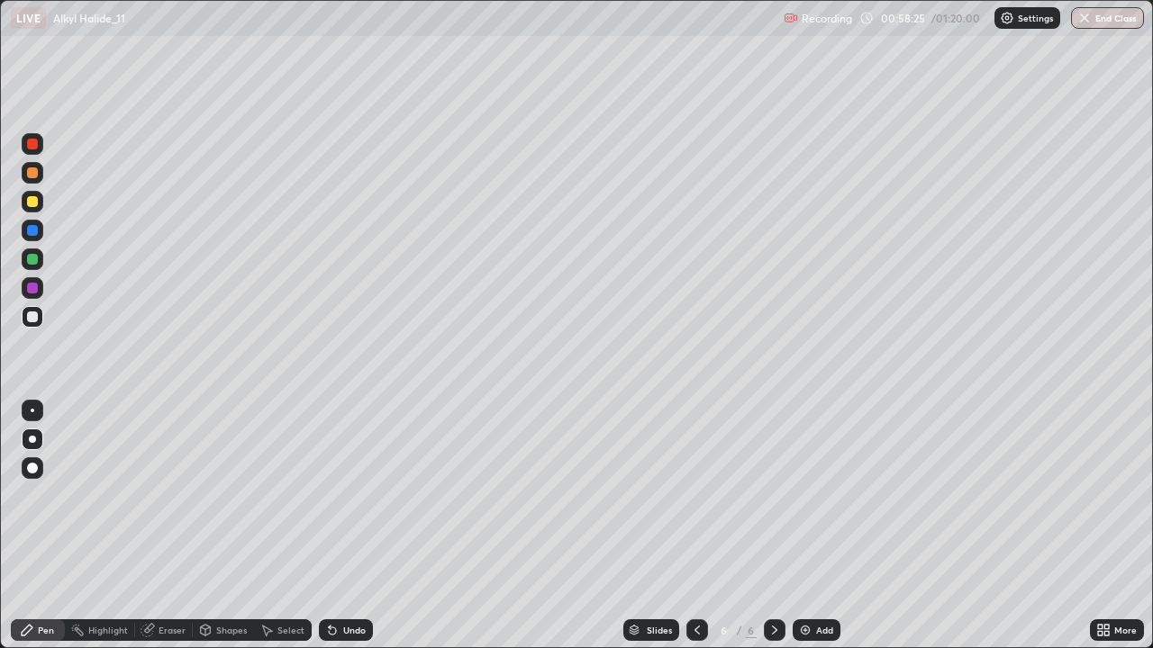
click at [271, 526] on icon at bounding box center [266, 630] width 14 height 14
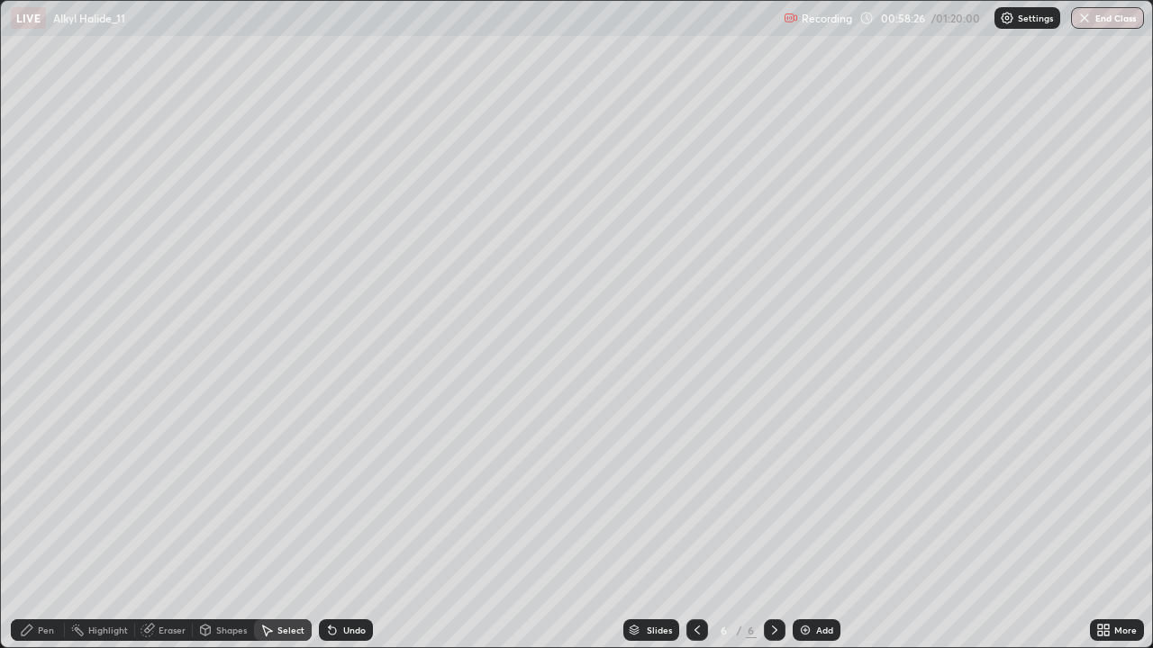
click at [222, 526] on div "Shapes" at bounding box center [231, 630] width 31 height 9
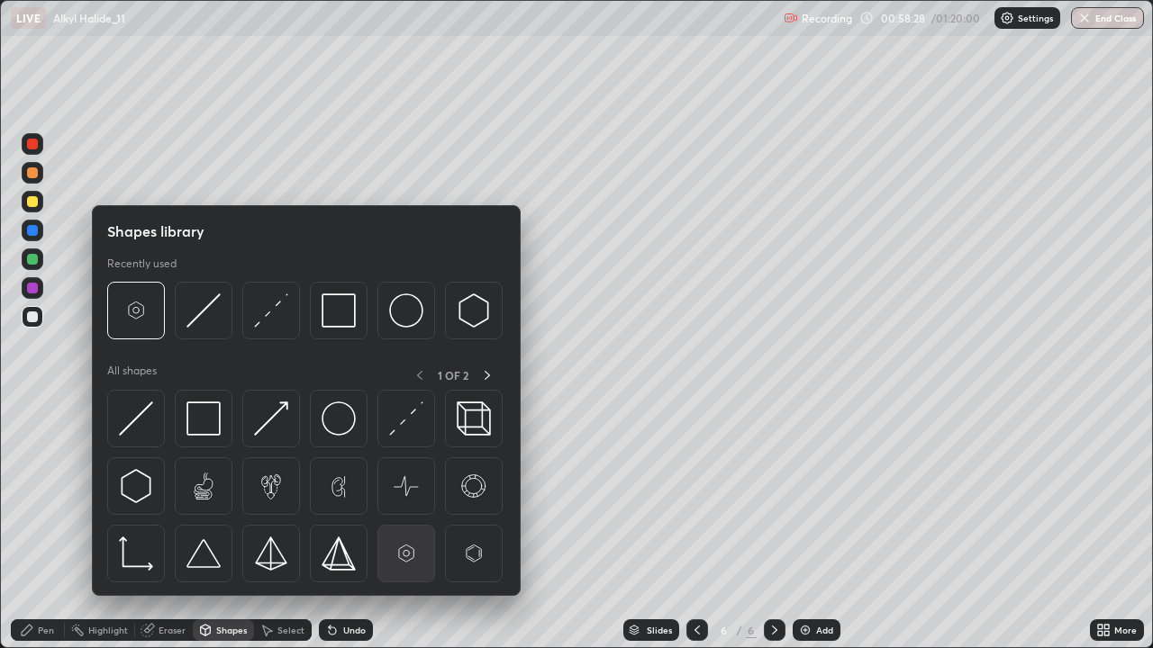
click at [408, 526] on img at bounding box center [406, 554] width 34 height 34
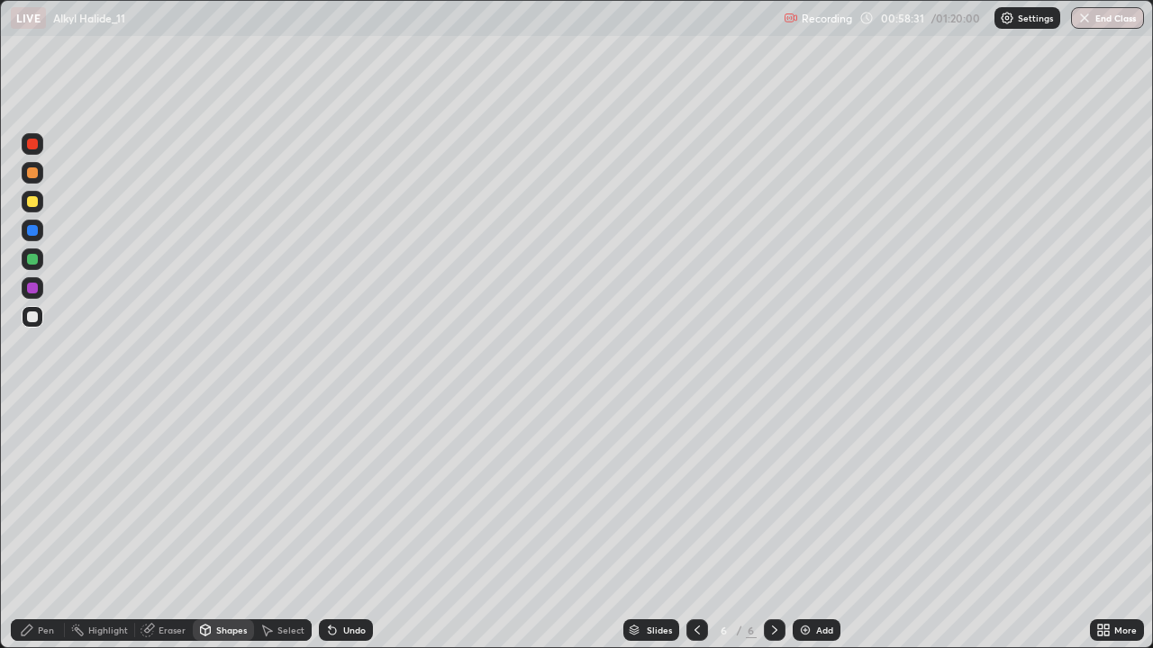
click at [45, 526] on div "Pen" at bounding box center [46, 630] width 16 height 9
click at [827, 526] on div "Add" at bounding box center [824, 630] width 17 height 9
click at [217, 526] on div "Shapes" at bounding box center [231, 630] width 31 height 9
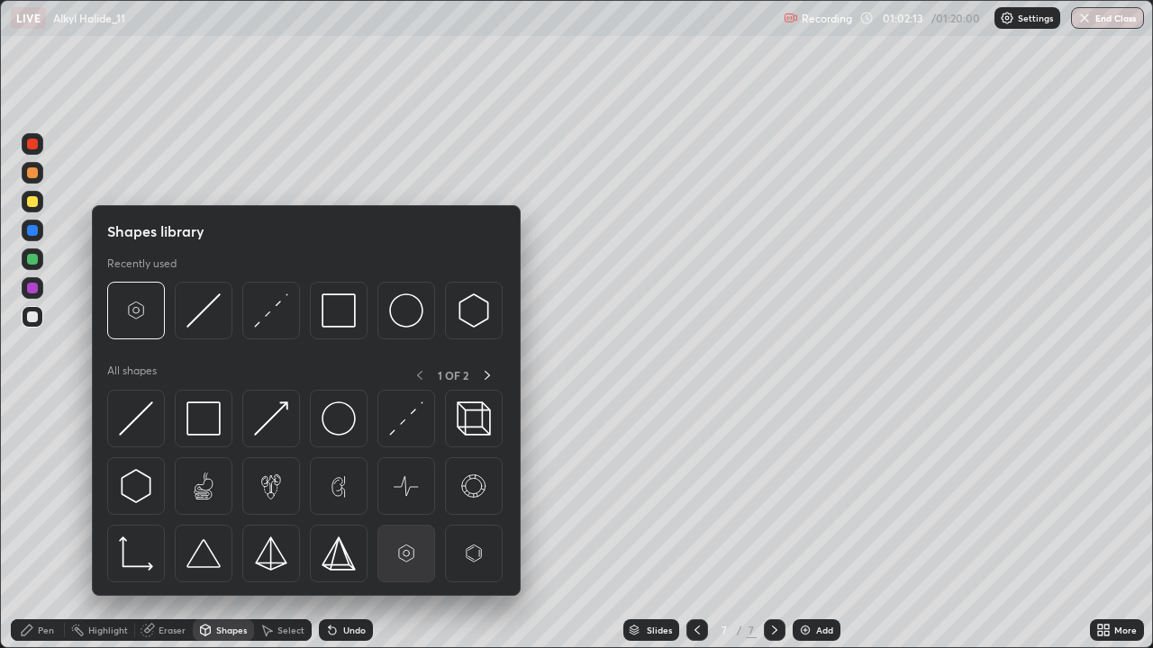
click at [416, 526] on img at bounding box center [406, 554] width 34 height 34
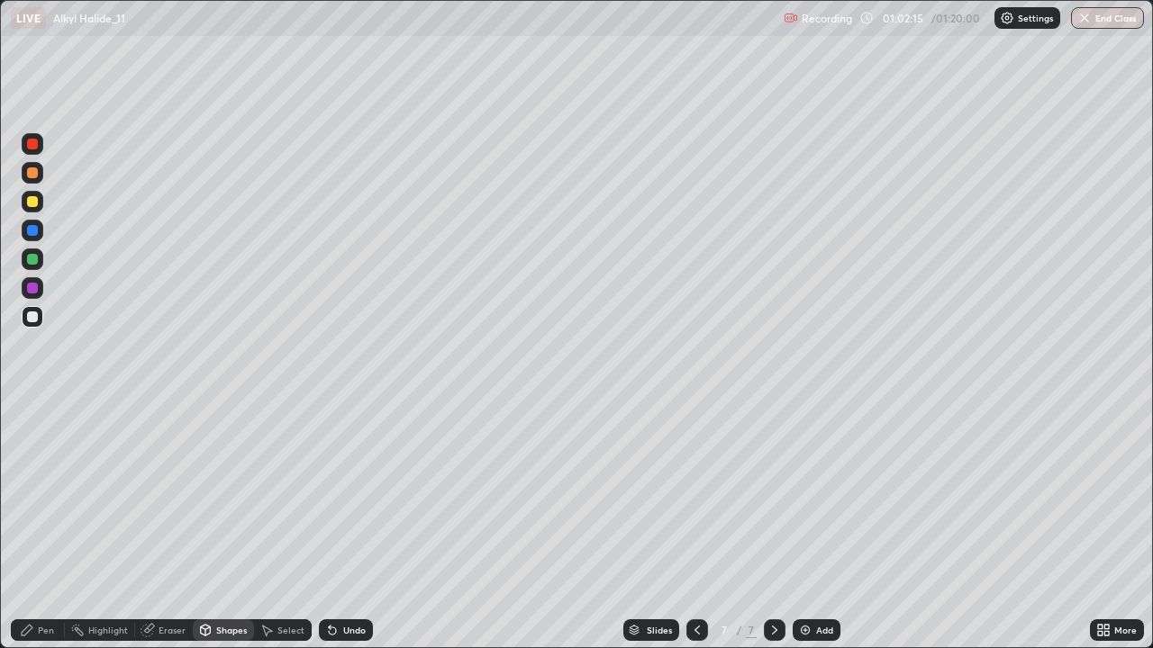
click at [47, 526] on div "Pen" at bounding box center [38, 630] width 54 height 22
click at [226, 526] on div "Shapes" at bounding box center [223, 630] width 61 height 22
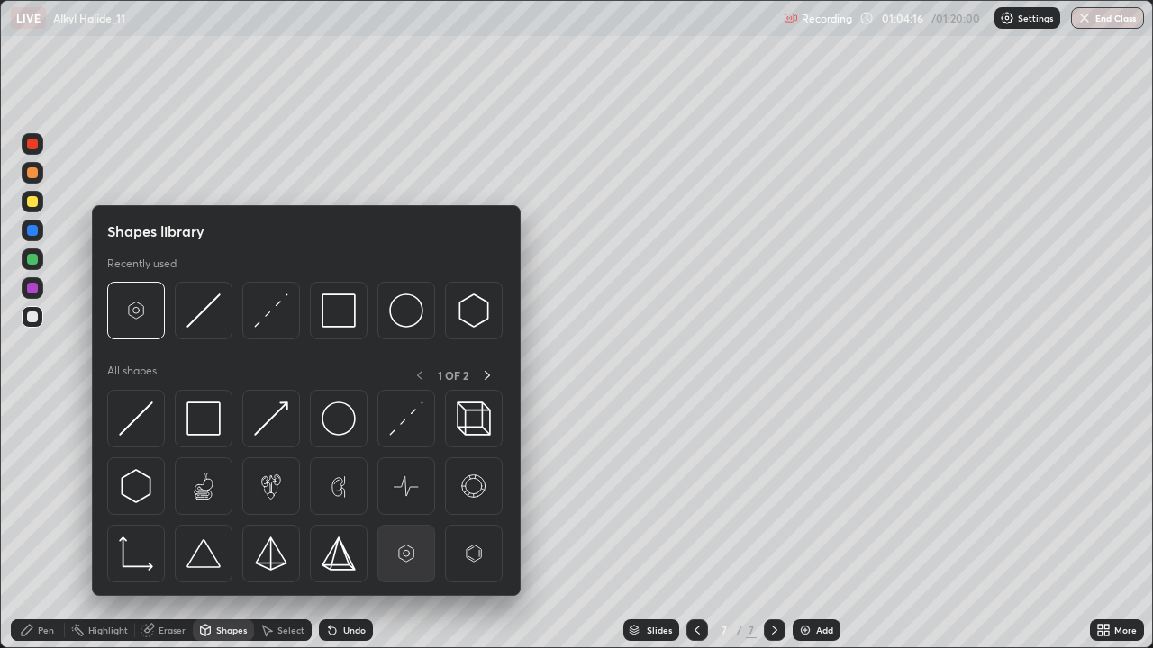
click at [403, 526] on img at bounding box center [406, 554] width 34 height 34
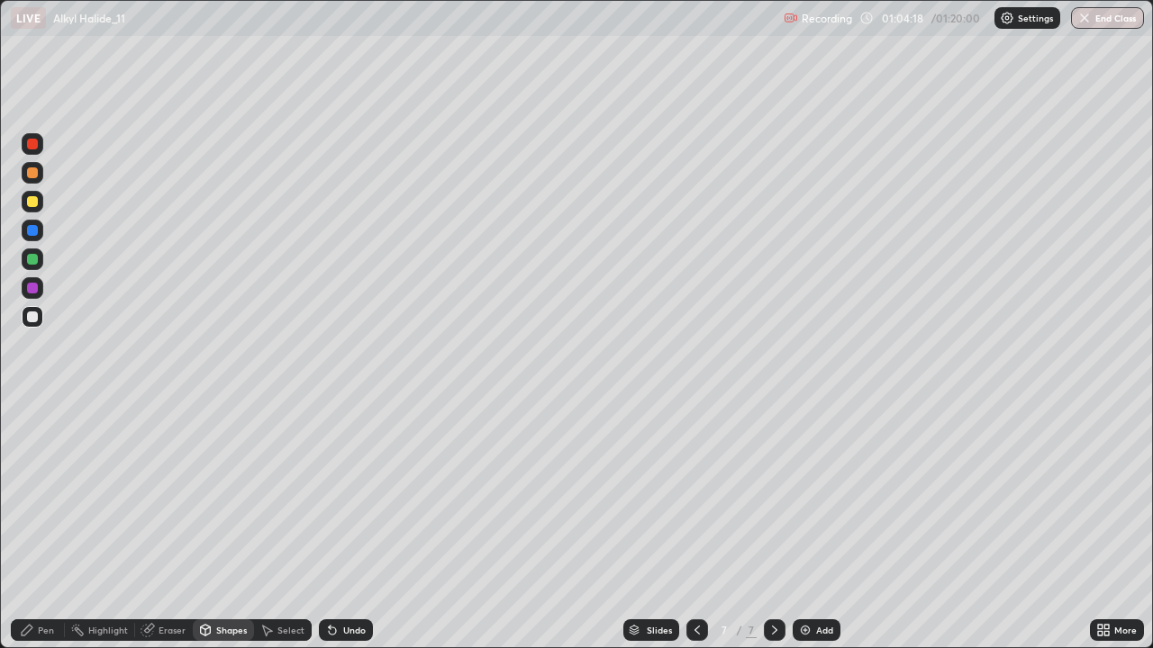
click at [52, 526] on div "Pen" at bounding box center [46, 630] width 16 height 9
click at [176, 526] on div "Eraser" at bounding box center [164, 630] width 58 height 22
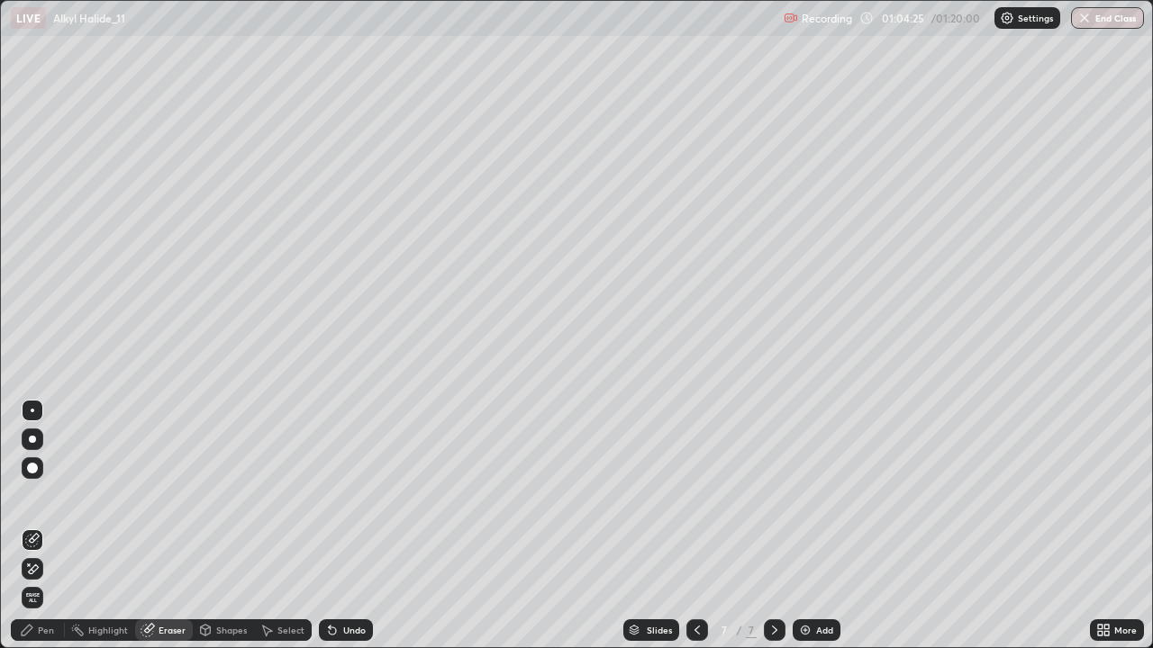
click at [49, 526] on div "Pen" at bounding box center [46, 630] width 16 height 9
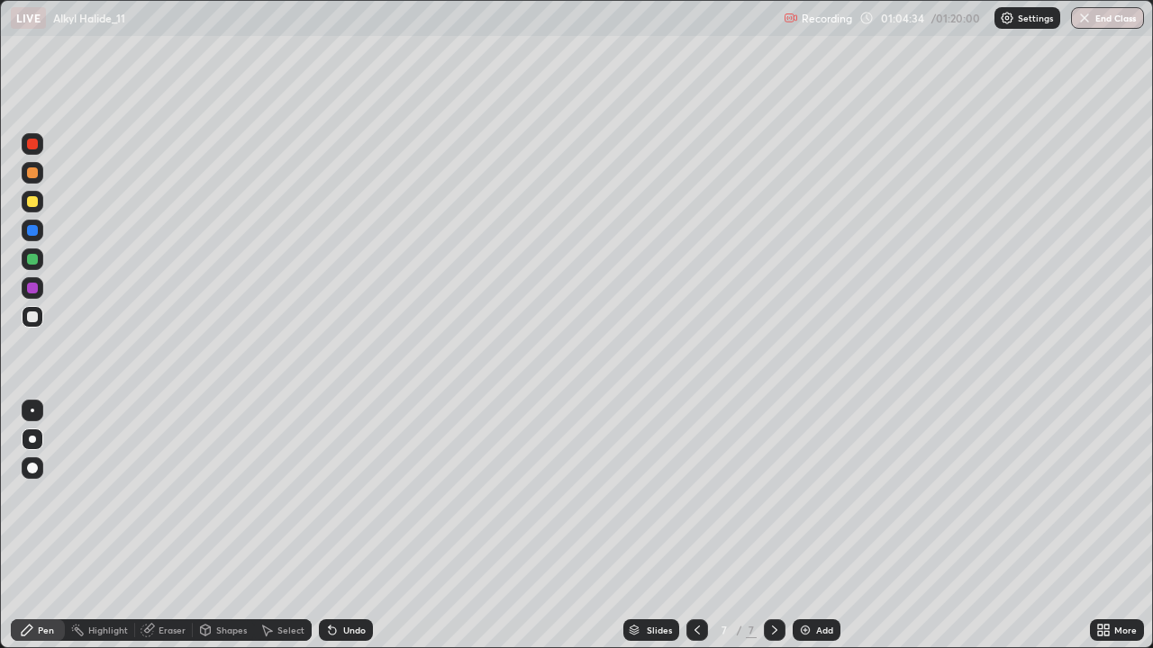
click at [329, 526] on icon at bounding box center [330, 627] width 2 height 2
click at [336, 526] on div "Undo" at bounding box center [346, 630] width 54 height 22
click at [329, 526] on icon at bounding box center [330, 627] width 2 height 2
click at [352, 526] on div "Undo" at bounding box center [354, 630] width 23 height 9
click at [31, 290] on div at bounding box center [32, 288] width 11 height 11
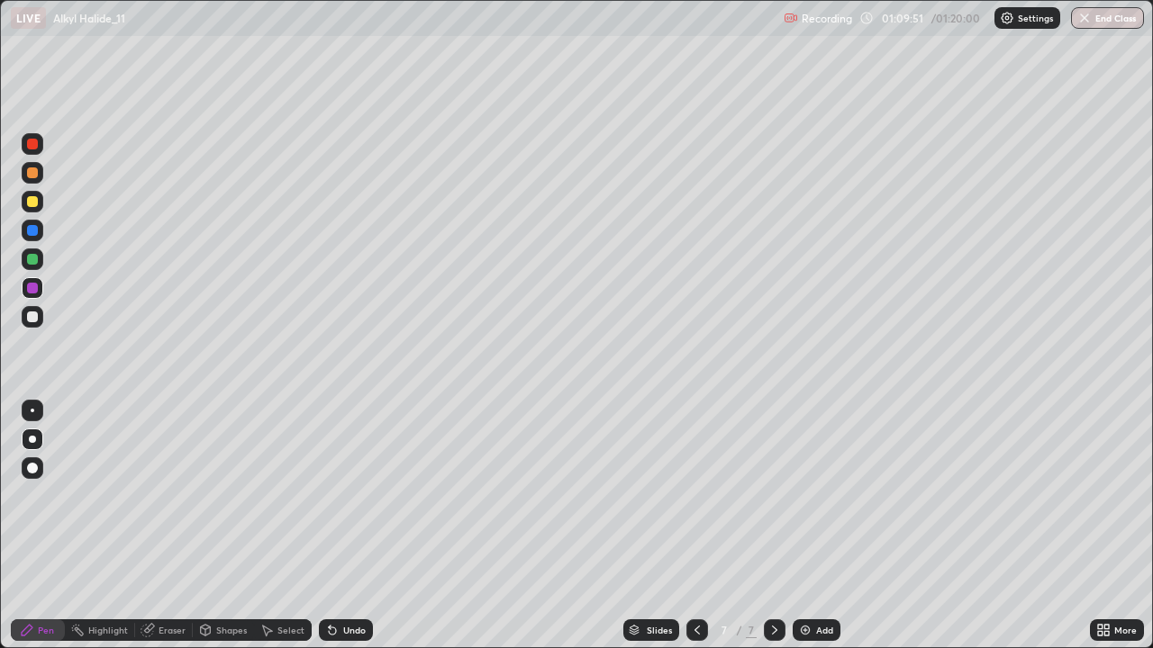
click at [168, 526] on div "Eraser" at bounding box center [164, 630] width 58 height 22
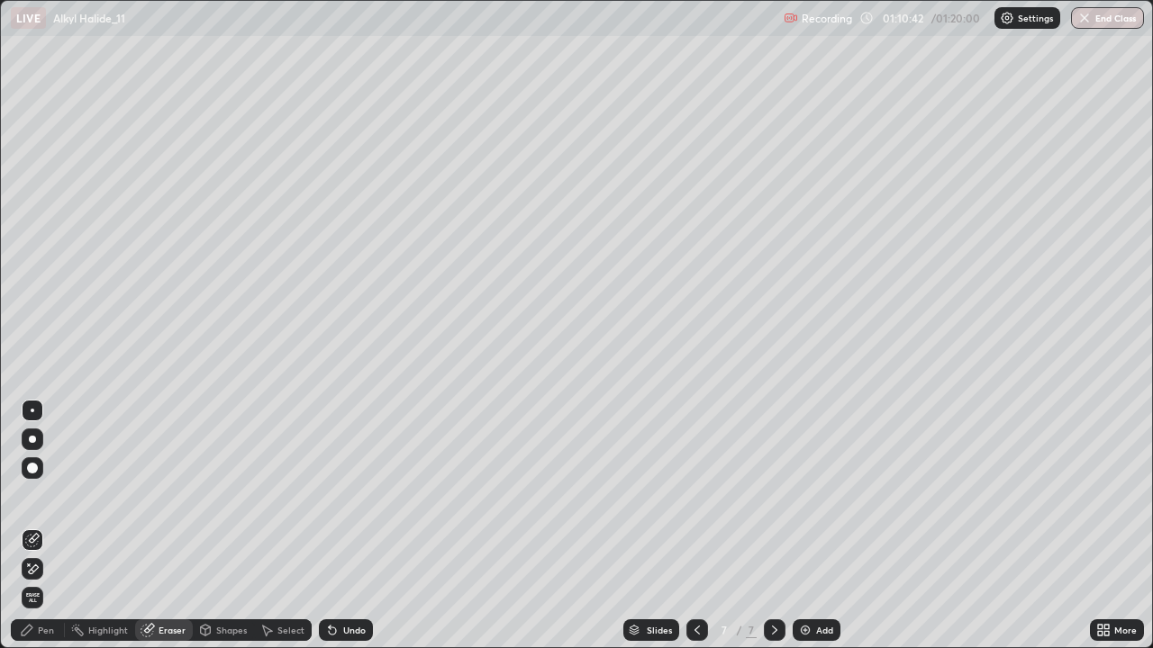
click at [817, 526] on div "Add" at bounding box center [824, 630] width 17 height 9
click at [34, 465] on div at bounding box center [32, 468] width 11 height 11
click at [35, 526] on icon at bounding box center [34, 569] width 10 height 9
click at [48, 526] on div "Pen" at bounding box center [46, 630] width 16 height 9
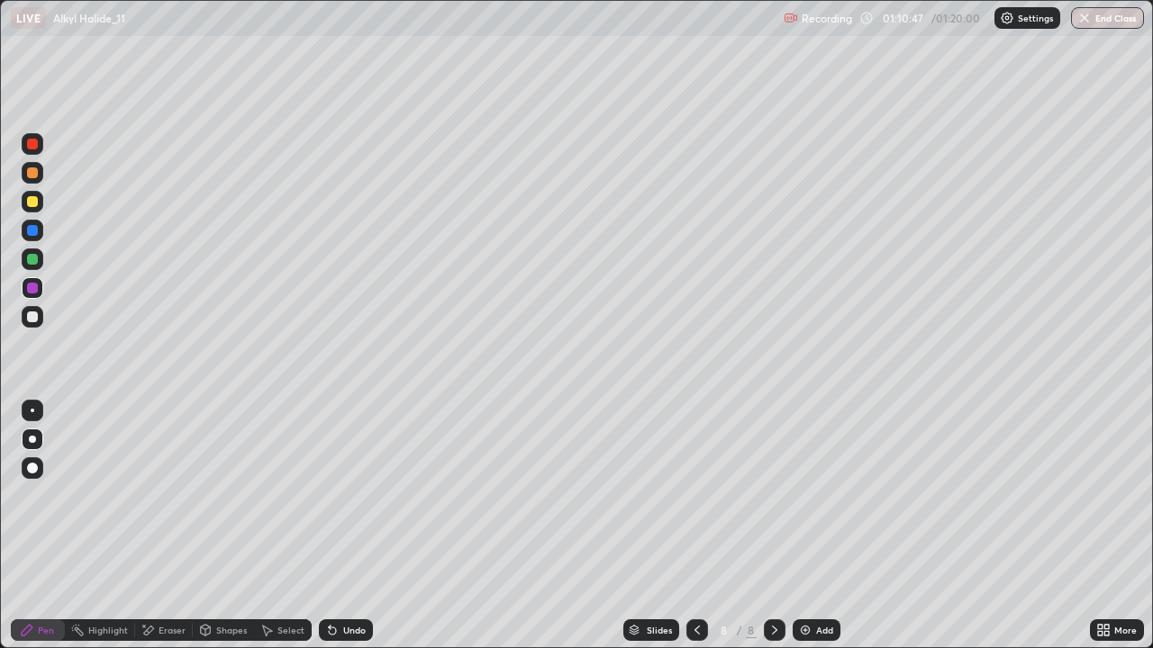
click at [32, 439] on div at bounding box center [32, 439] width 7 height 7
click at [30, 313] on div at bounding box center [32, 317] width 11 height 11
click at [355, 526] on div "Undo" at bounding box center [346, 630] width 54 height 22
click at [34, 203] on div at bounding box center [32, 201] width 11 height 11
click at [348, 526] on div "Undo" at bounding box center [354, 630] width 23 height 9
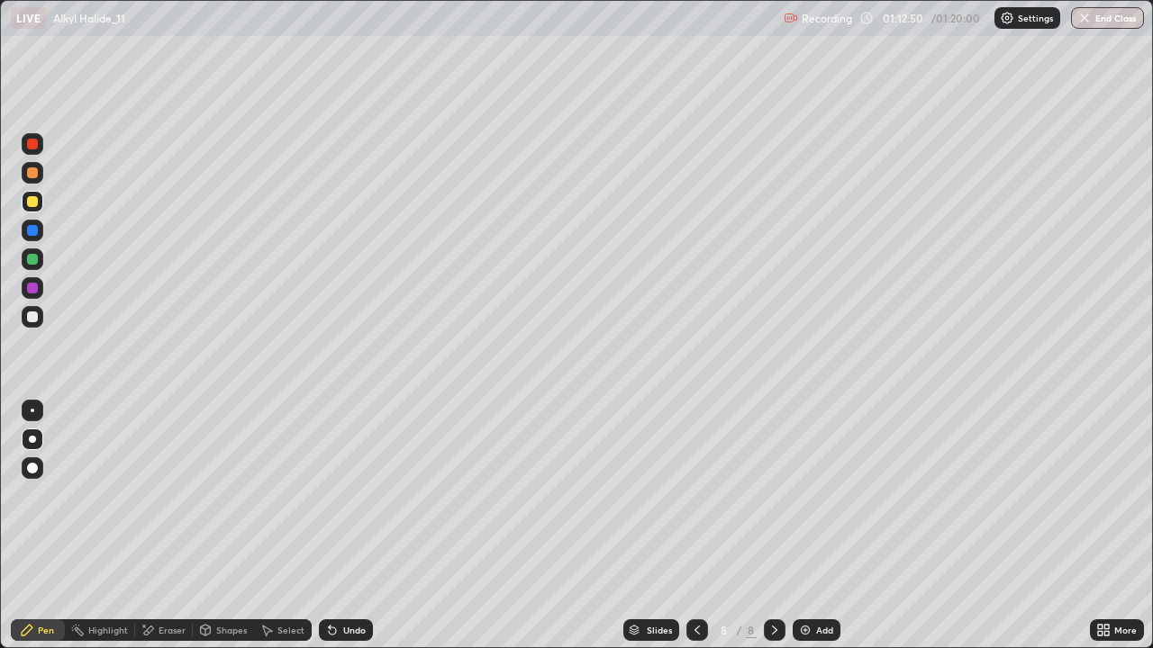
click at [349, 526] on div "Undo" at bounding box center [346, 630] width 54 height 22
click at [357, 526] on div "Undo" at bounding box center [346, 630] width 54 height 22
click at [357, 526] on div "Undo" at bounding box center [354, 630] width 23 height 9
click at [32, 317] on div at bounding box center [32, 317] width 11 height 11
click at [33, 202] on div at bounding box center [32, 201] width 11 height 11
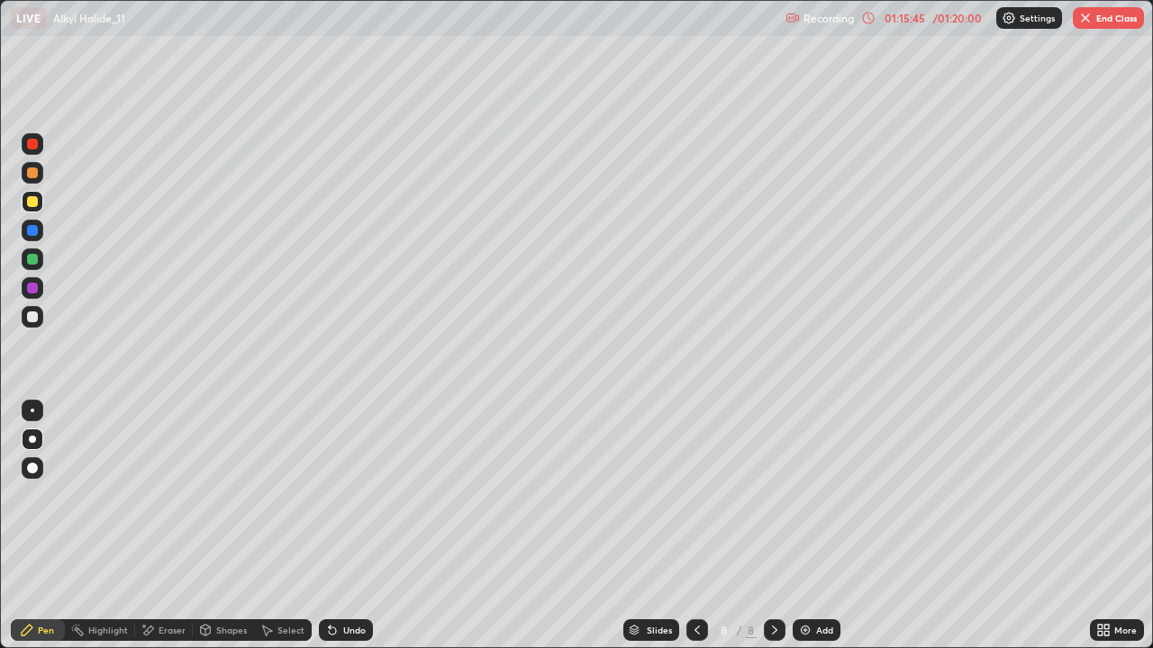
click at [349, 526] on div "Undo" at bounding box center [354, 630] width 23 height 9
click at [347, 526] on div "Undo" at bounding box center [346, 630] width 54 height 22
click at [329, 526] on icon at bounding box center [330, 627] width 2 height 2
click at [40, 318] on div at bounding box center [33, 317] width 22 height 22
click at [331, 526] on div "Undo" at bounding box center [346, 630] width 54 height 22
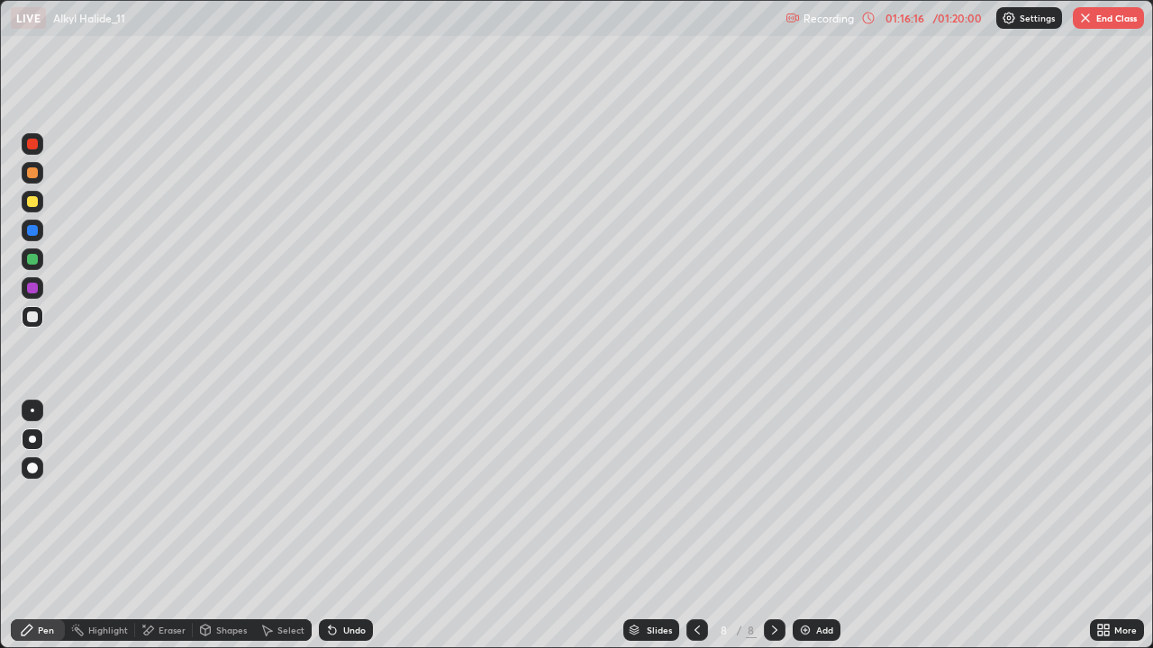
click at [329, 526] on icon at bounding box center [330, 627] width 2 height 2
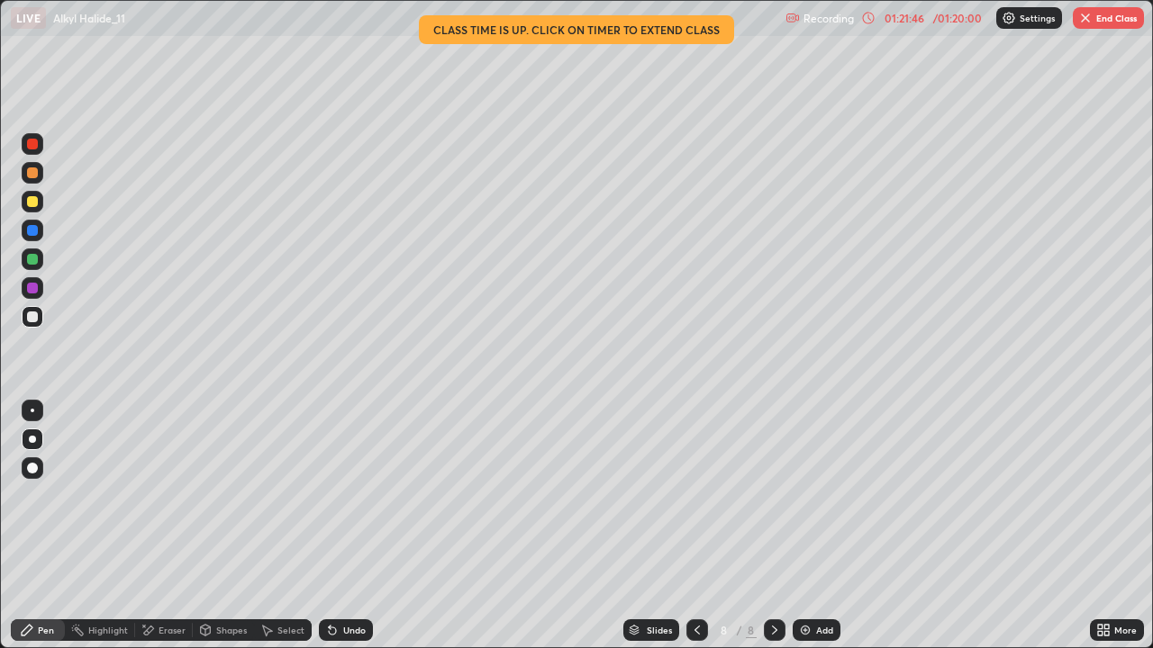
click at [1090, 20] on img "button" at bounding box center [1085, 18] width 14 height 14
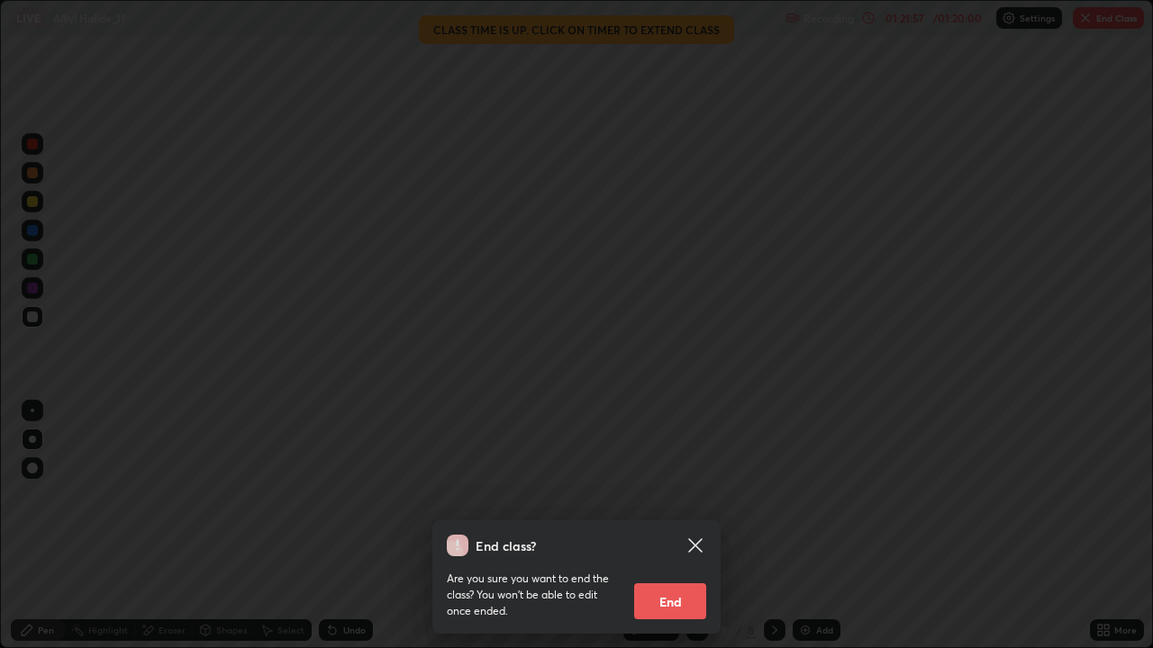
click at [668, 526] on button "End" at bounding box center [670, 601] width 72 height 36
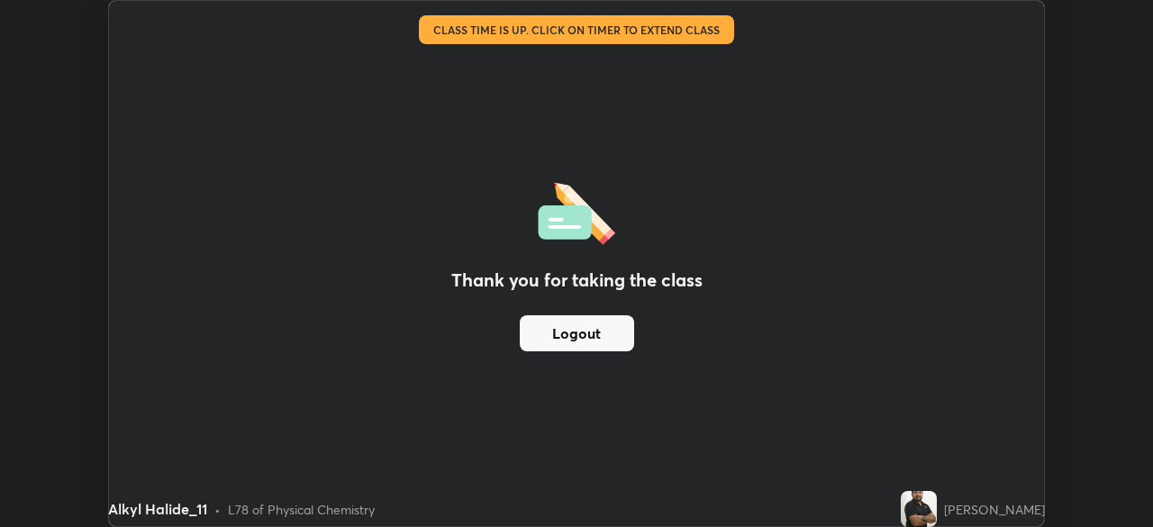
scroll to position [89517, 88891]
